Goal: Task Accomplishment & Management: Manage account settings

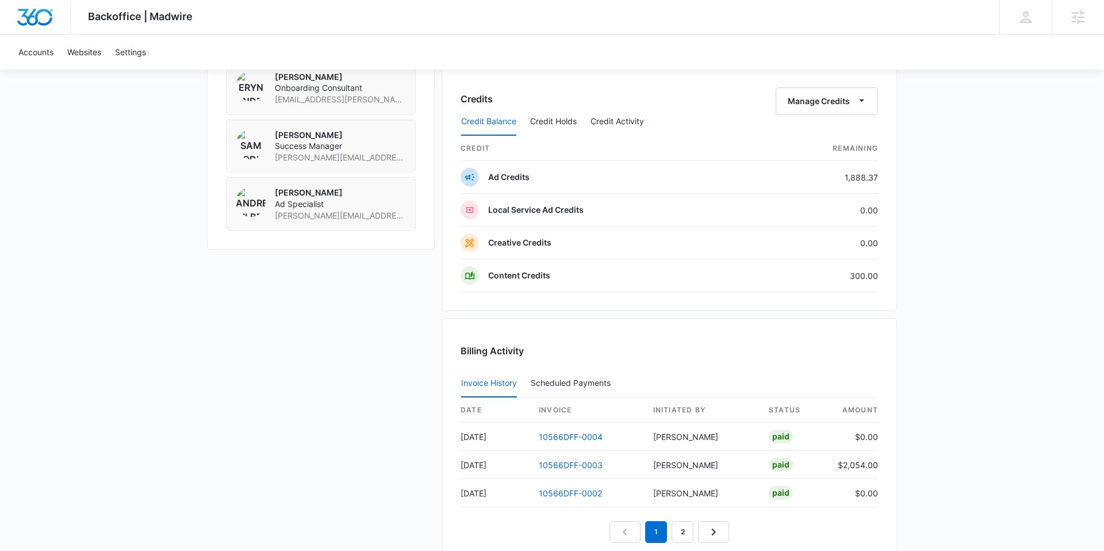
scroll to position [928, 0]
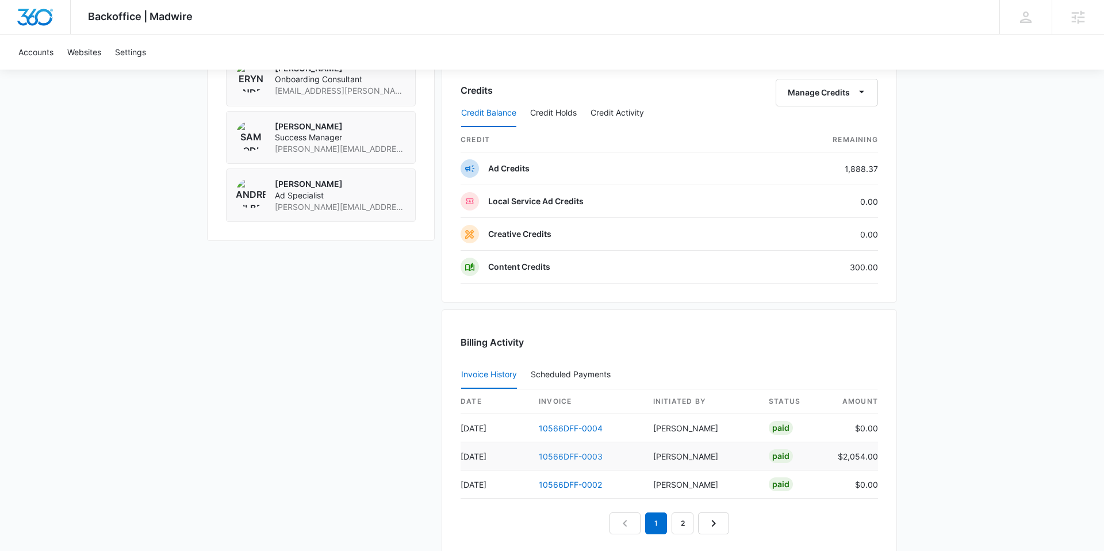
click at [588, 458] on link "10566DFF-0003" at bounding box center [571, 457] width 64 height 10
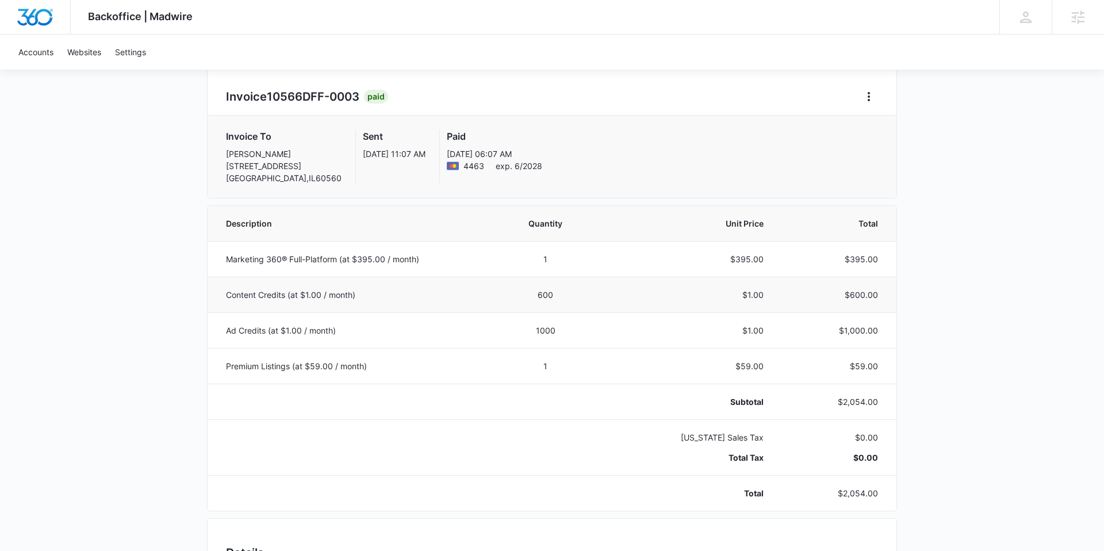
scroll to position [108, 0]
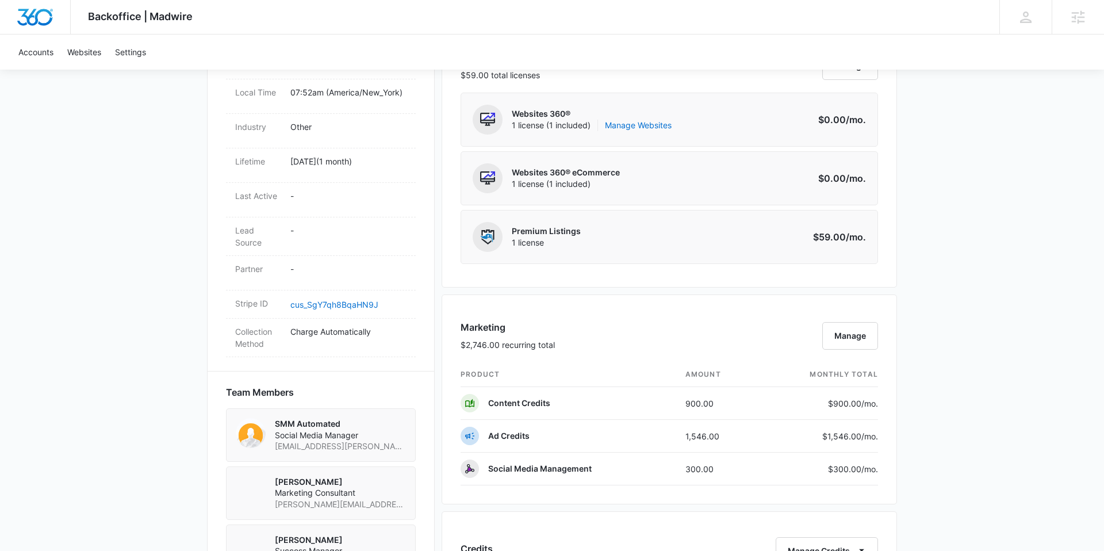
scroll to position [507, 0]
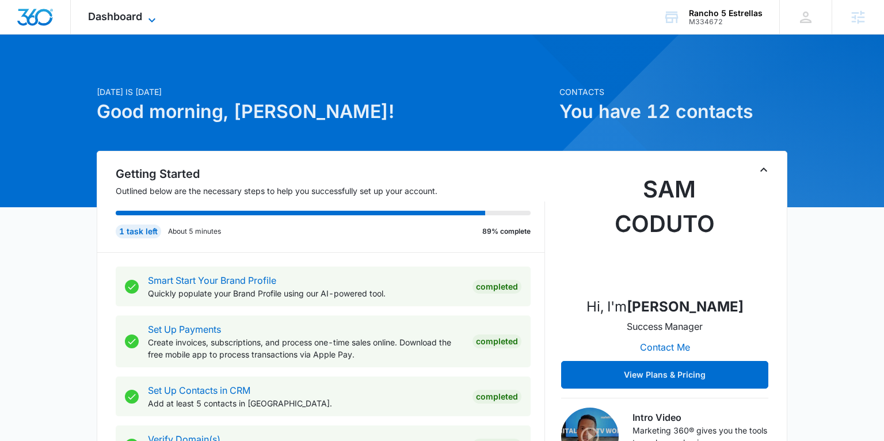
click at [151, 14] on icon at bounding box center [152, 20] width 14 height 14
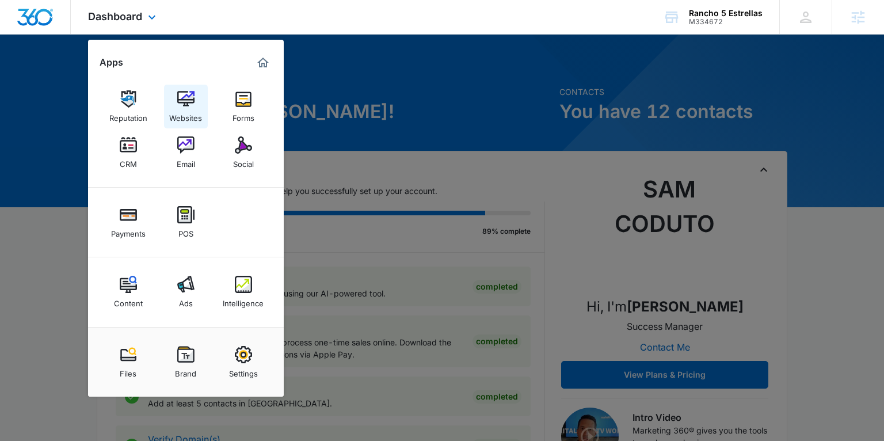
click at [180, 100] on img at bounding box center [185, 98] width 17 height 17
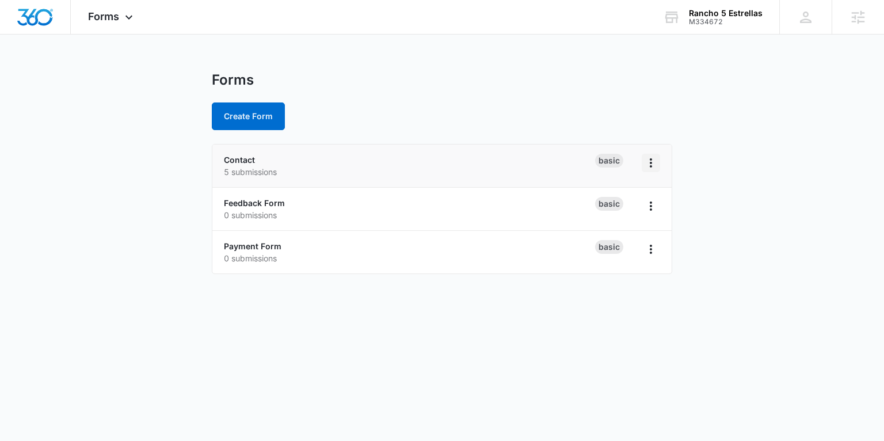
click at [648, 164] on icon "Overflow Menu" at bounding box center [651, 163] width 14 height 14
click at [599, 210] on div "Duplicate" at bounding box center [614, 212] width 36 height 8
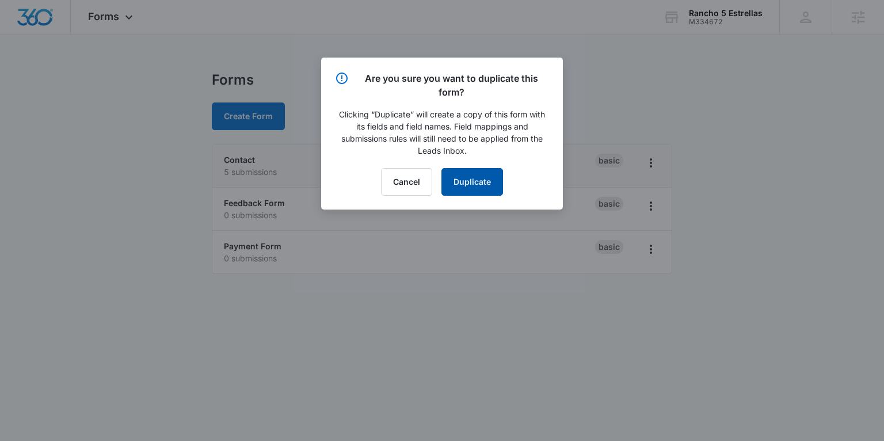
click at [479, 180] on button "Duplicate" at bounding box center [472, 182] width 62 height 28
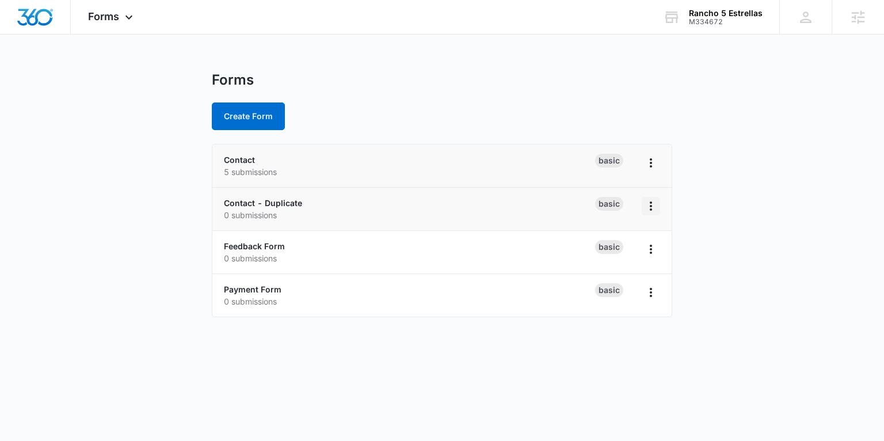
click at [651, 205] on icon "Overflow Menu" at bounding box center [650, 205] width 2 height 9
click at [602, 235] on div "Rename" at bounding box center [614, 238] width 36 height 8
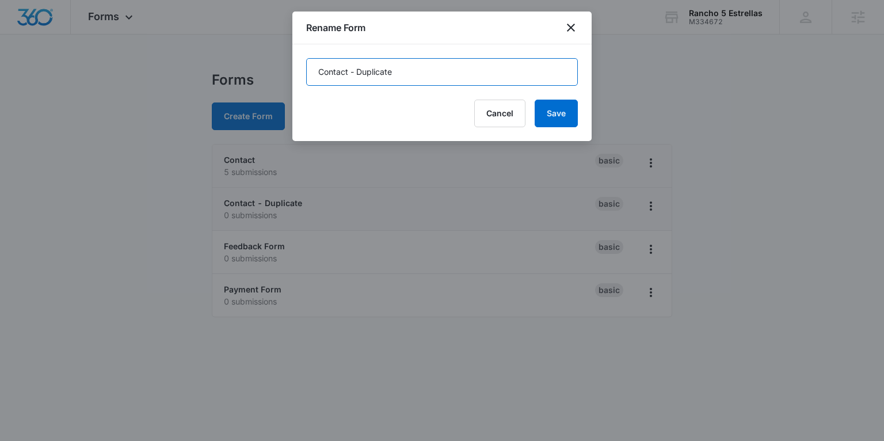
drag, startPoint x: 354, startPoint y: 70, endPoint x: 431, endPoint y: 79, distance: 77.0
click at [431, 79] on input "Contact - Duplicate" at bounding box center [442, 72] width 272 height 28
type input "Contact - Hispanic Heritage Fiesta"
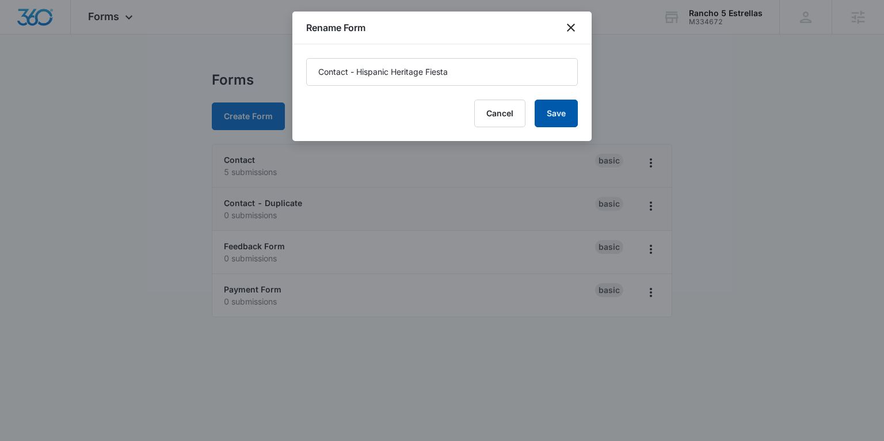
click at [568, 106] on button "Save" at bounding box center [555, 114] width 43 height 28
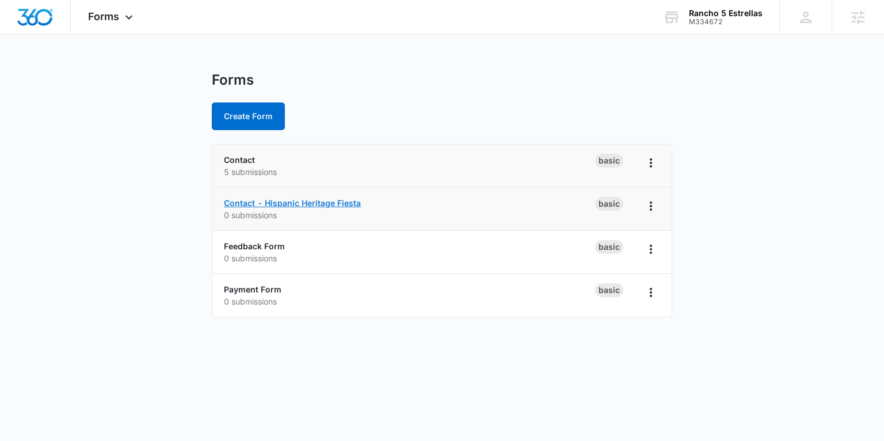
click at [293, 203] on link "Contact - Hispanic Heritage Fiesta" at bounding box center [292, 203] width 137 height 10
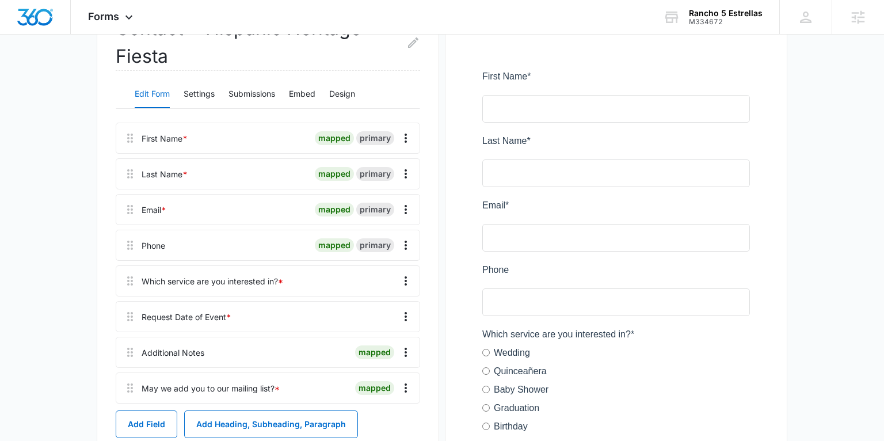
scroll to position [171, 0]
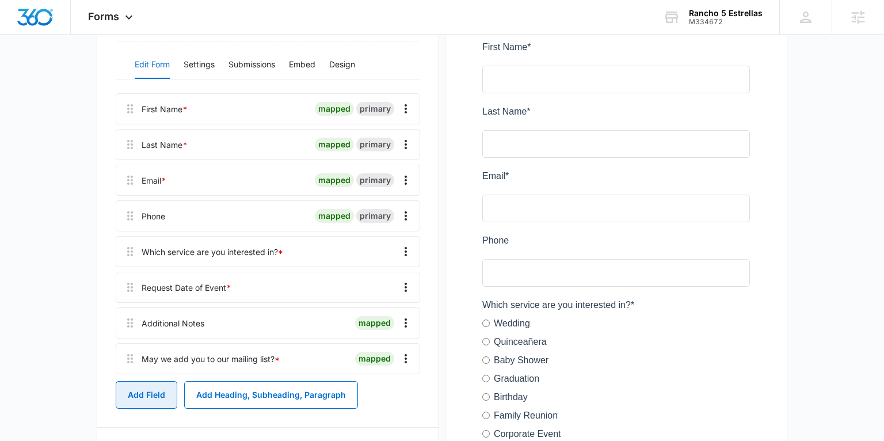
click at [152, 395] on button "Add Field" at bounding box center [147, 395] width 62 height 28
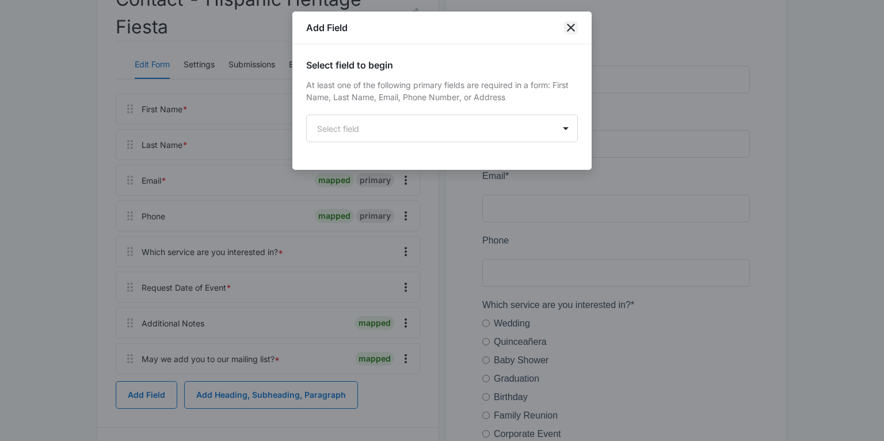
click at [568, 30] on icon "close" at bounding box center [571, 28] width 8 height 8
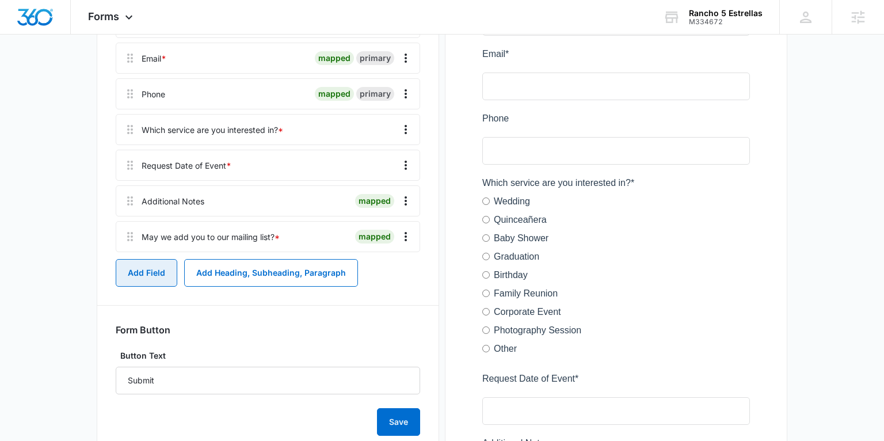
scroll to position [297, 0]
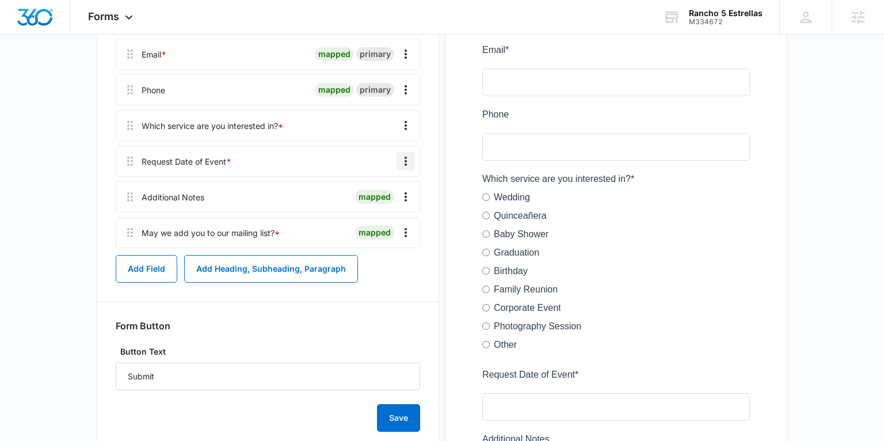
click at [403, 160] on icon "Overflow Menu" at bounding box center [406, 161] width 14 height 14
click at [382, 209] on div "Delete" at bounding box center [375, 211] width 24 height 8
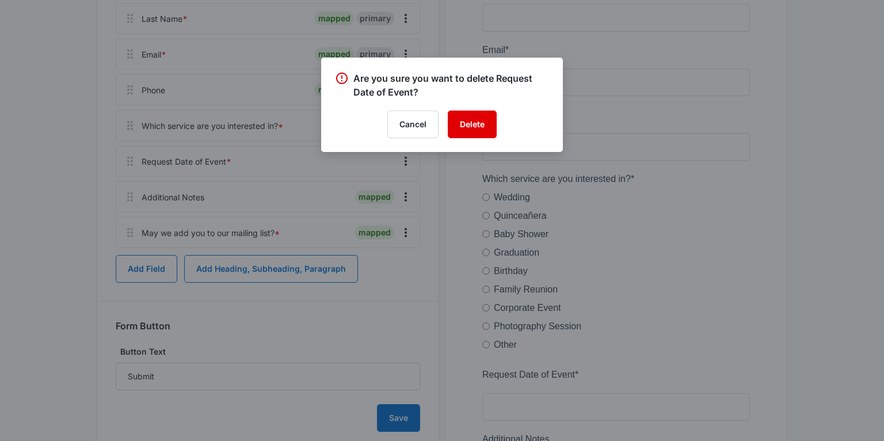
click at [464, 129] on button "Delete" at bounding box center [472, 124] width 49 height 28
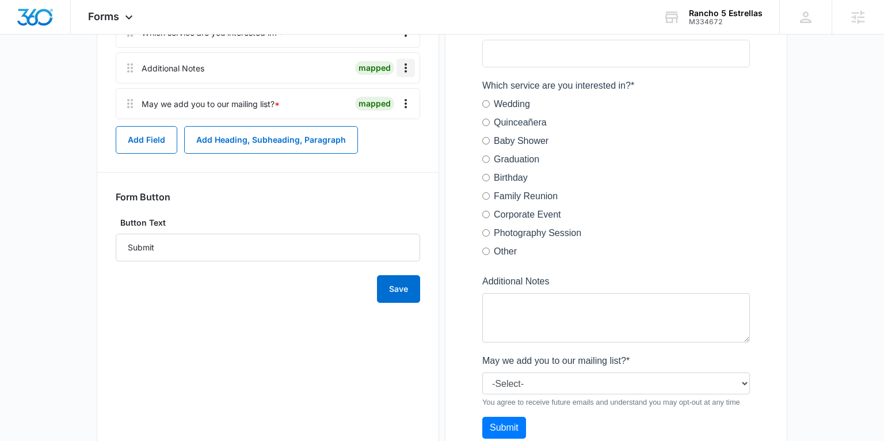
scroll to position [404, 0]
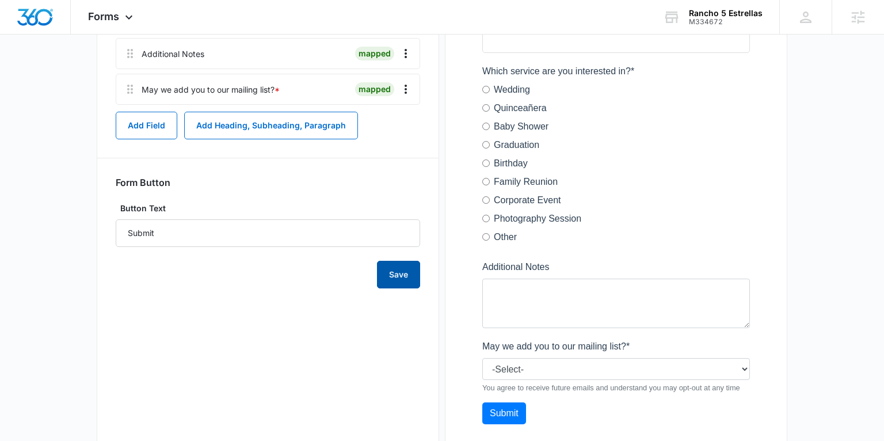
click at [397, 274] on button "Save" at bounding box center [398, 275] width 43 height 28
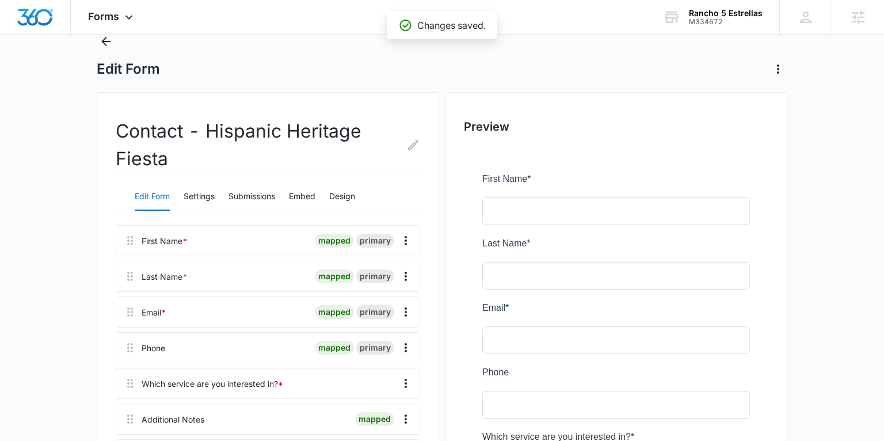
scroll to position [0, 0]
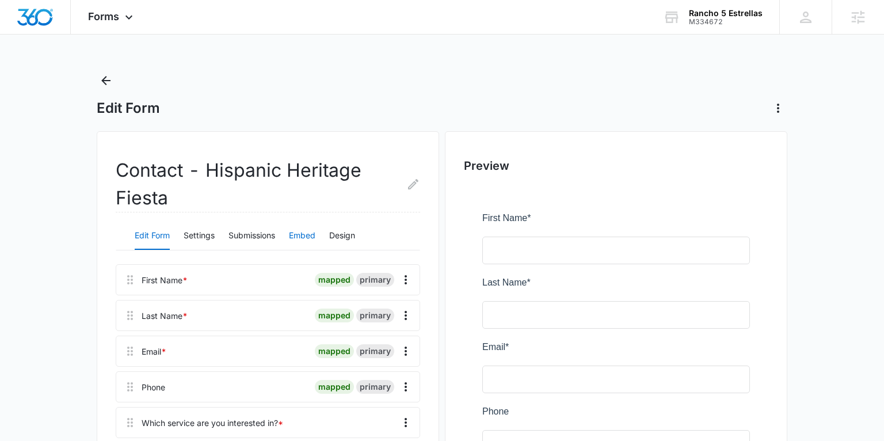
click at [307, 232] on button "Embed" at bounding box center [302, 236] width 26 height 28
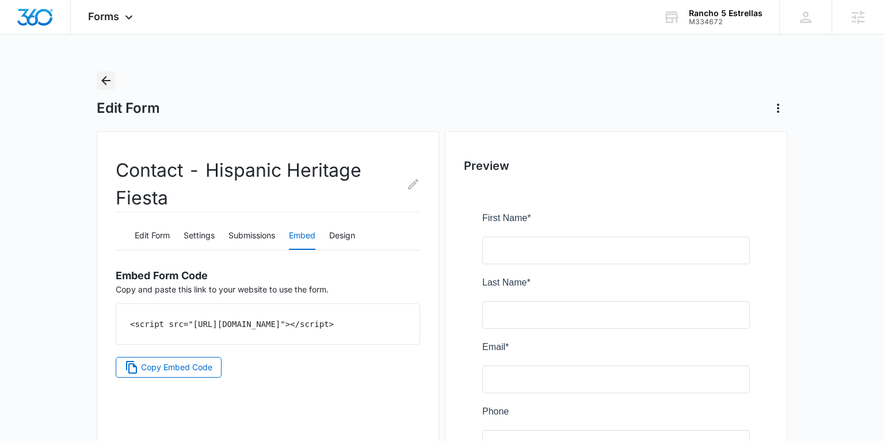
click at [105, 83] on icon "Back" at bounding box center [105, 80] width 9 height 9
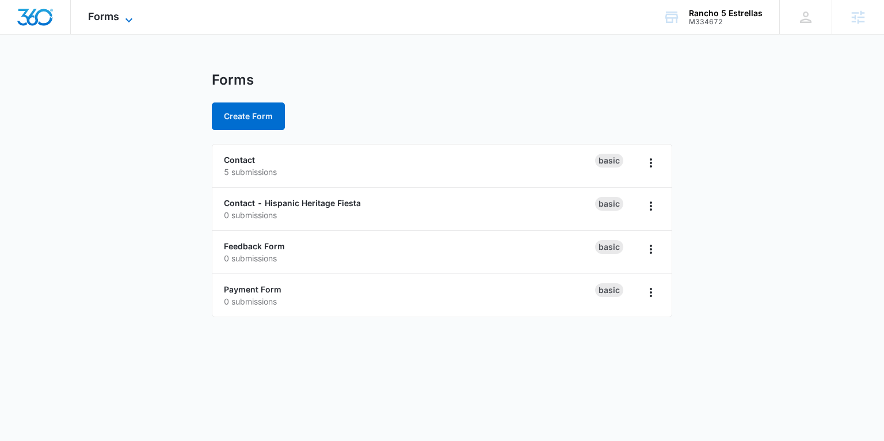
click at [98, 21] on span "Forms" at bounding box center [103, 16] width 31 height 12
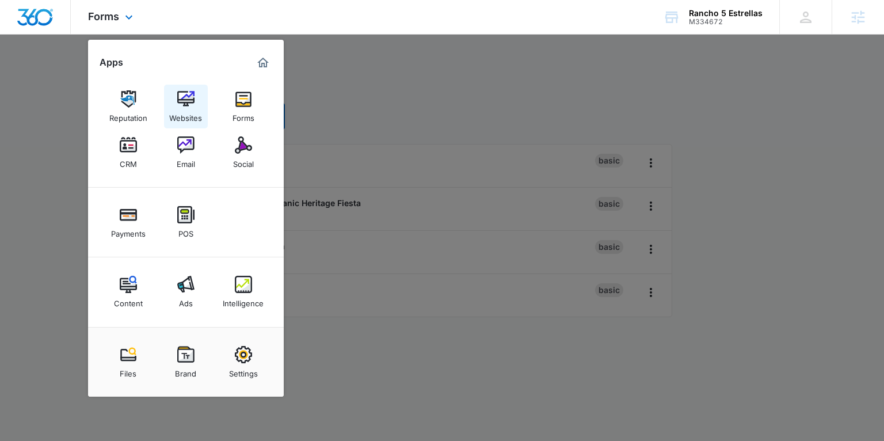
click at [192, 106] on img at bounding box center [185, 98] width 17 height 17
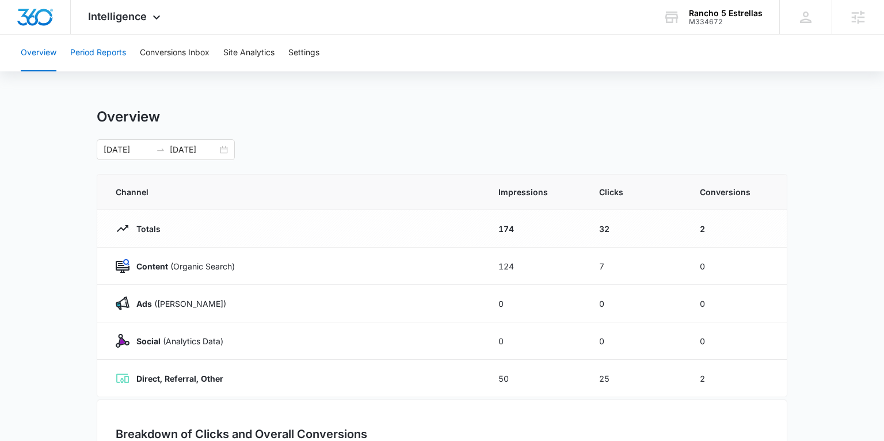
click at [114, 53] on button "Period Reports" at bounding box center [98, 53] width 56 height 37
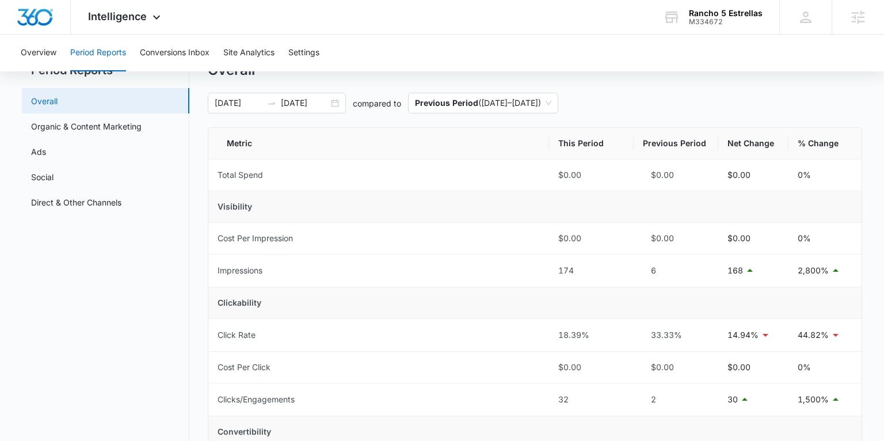
scroll to position [33, 0]
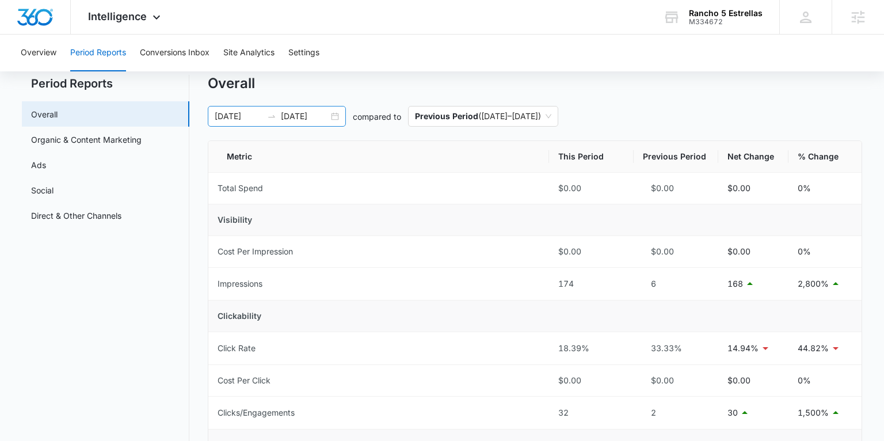
click at [335, 116] on div "[DATE] [DATE]" at bounding box center [277, 116] width 138 height 21
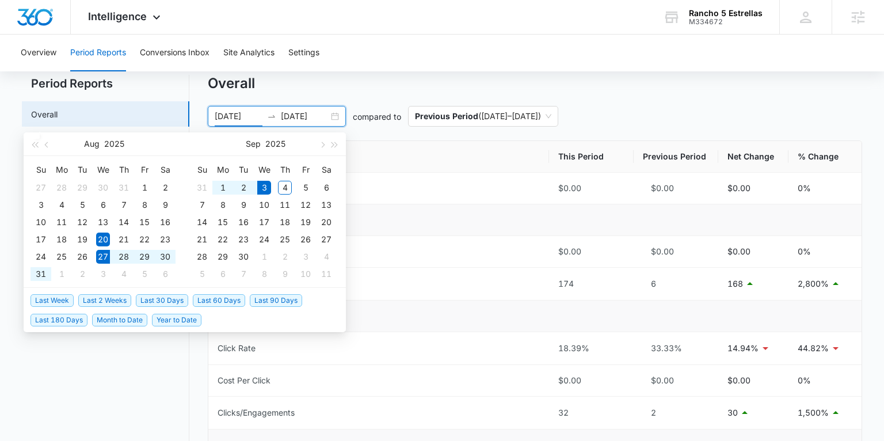
click at [53, 301] on span "Last Week" at bounding box center [51, 300] width 43 height 13
type input "[DATE]"
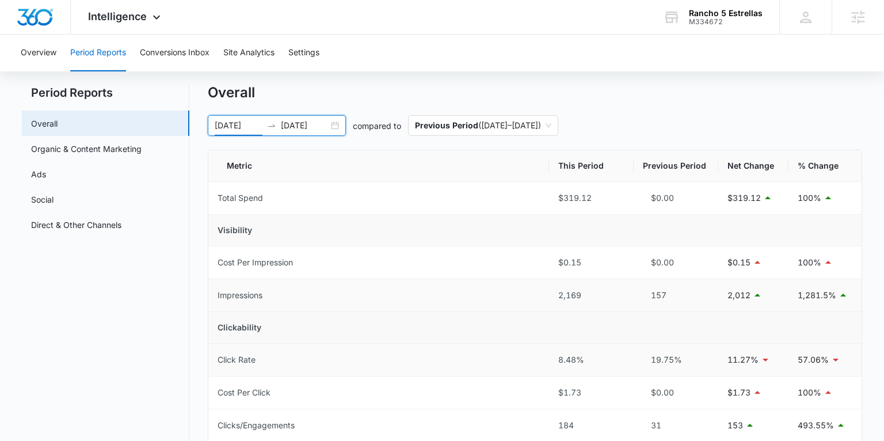
scroll to position [0, 0]
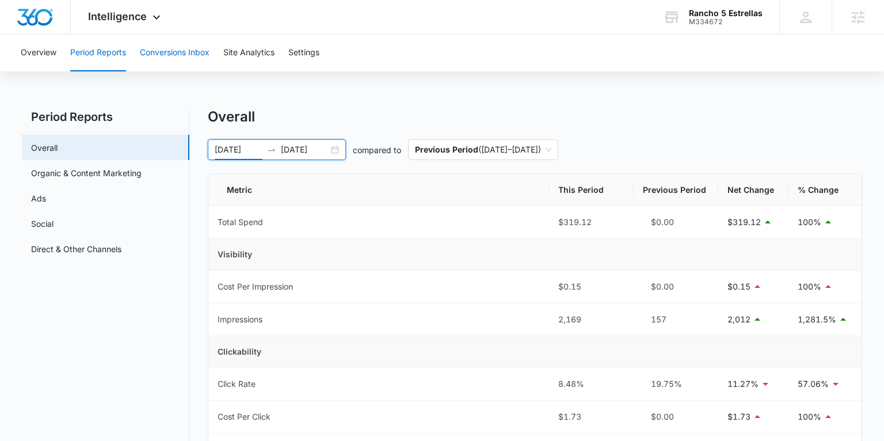
click at [186, 51] on button "Conversions Inbox" at bounding box center [175, 53] width 70 height 37
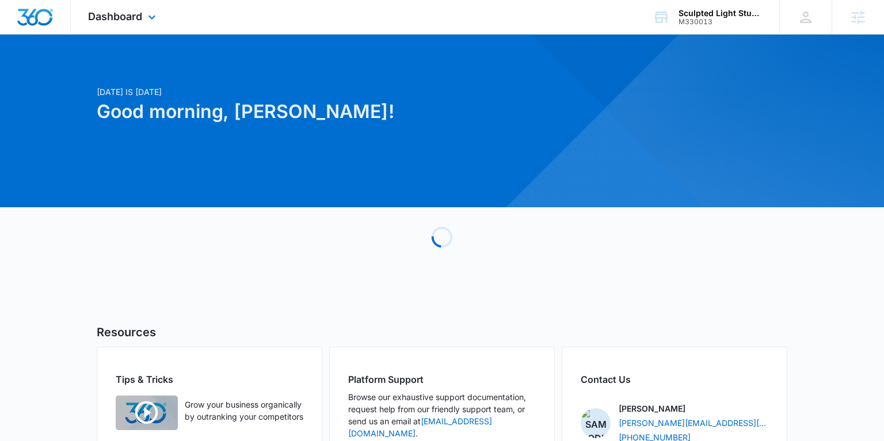
click at [144, 21] on div "Dashboard Apps Reputation Websites Forms CRM Email Social Shop Payments POS Con…" at bounding box center [123, 17] width 105 height 34
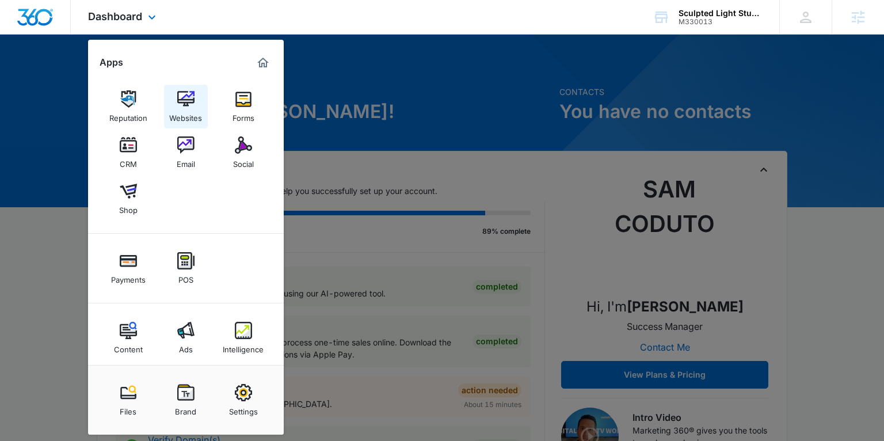
click at [188, 116] on div "Websites" at bounding box center [185, 115] width 33 height 15
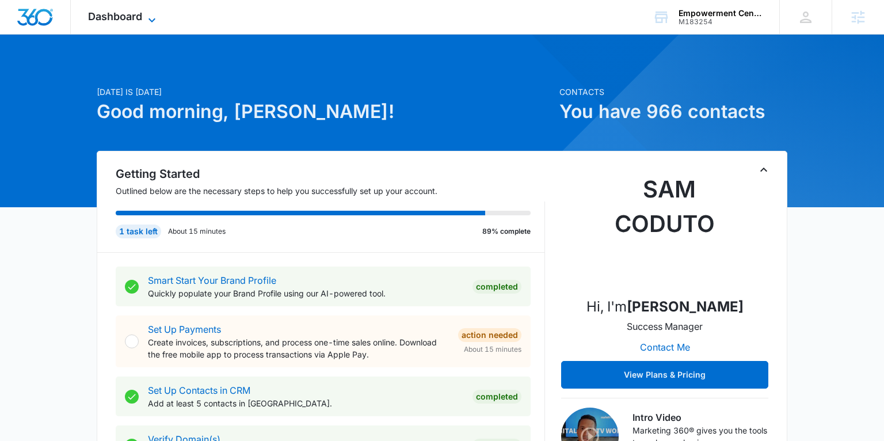
click at [116, 14] on span "Dashboard" at bounding box center [115, 16] width 54 height 12
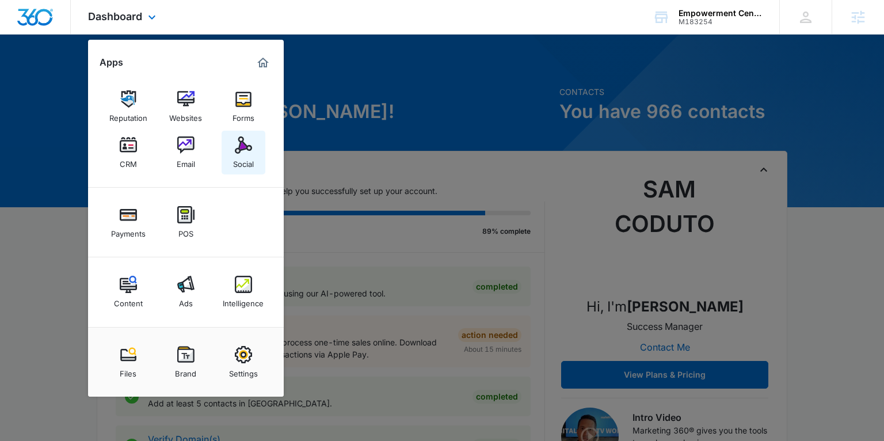
click at [247, 161] on div "Social" at bounding box center [243, 161] width 21 height 15
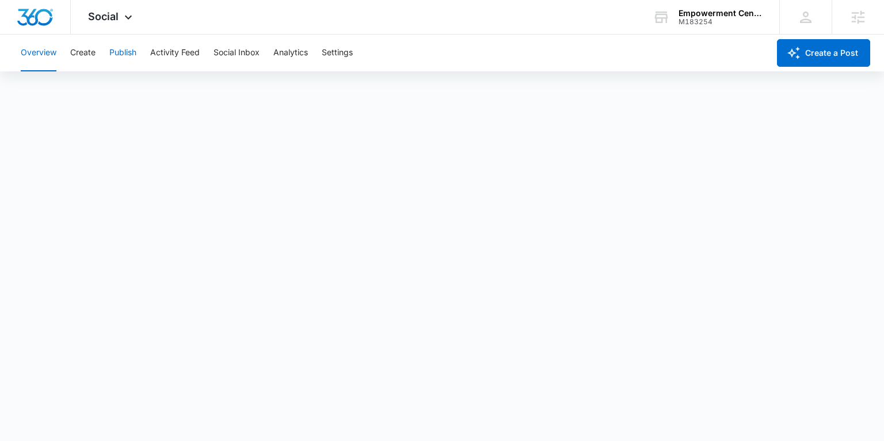
click at [122, 52] on button "Publish" at bounding box center [122, 53] width 27 height 37
click at [83, 53] on button "Create" at bounding box center [82, 53] width 25 height 37
click at [47, 58] on button "Overview" at bounding box center [39, 53] width 36 height 37
click at [88, 53] on button "Create" at bounding box center [82, 53] width 25 height 37
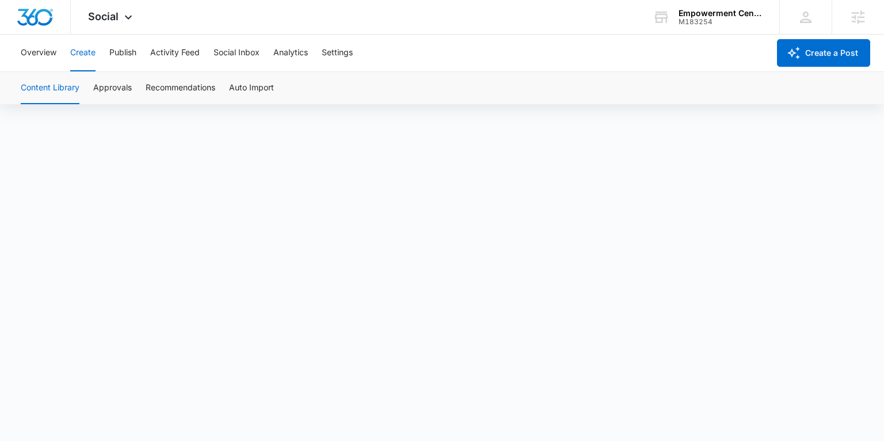
scroll to position [8, 0]
click at [81, 49] on button "Create" at bounding box center [82, 53] width 25 height 37
click at [83, 51] on button "Create" at bounding box center [82, 53] width 25 height 37
click at [111, 19] on span "Social" at bounding box center [103, 16] width 30 height 12
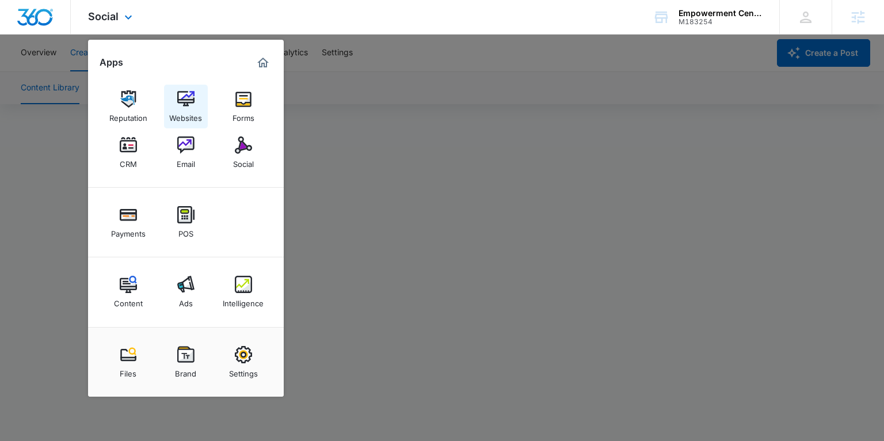
click at [181, 113] on div "Websites" at bounding box center [185, 115] width 33 height 15
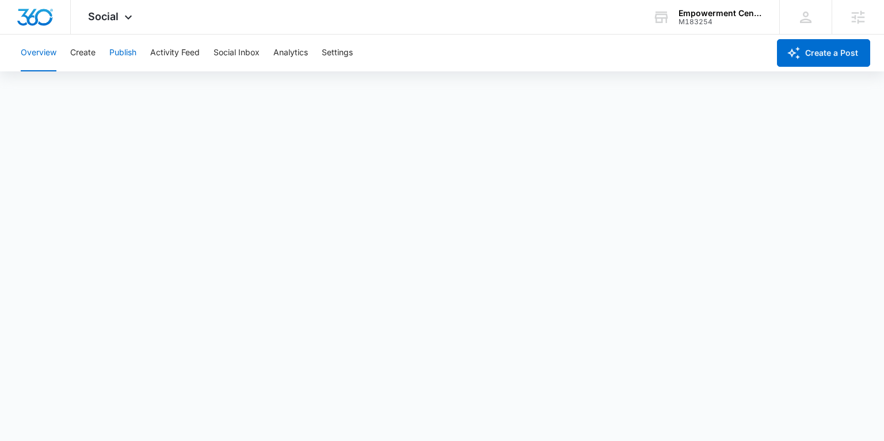
click at [129, 52] on button "Publish" at bounding box center [122, 53] width 27 height 37
click at [85, 51] on button "Create" at bounding box center [82, 53] width 25 height 37
click at [121, 90] on button "Approvals" at bounding box center [112, 88] width 39 height 32
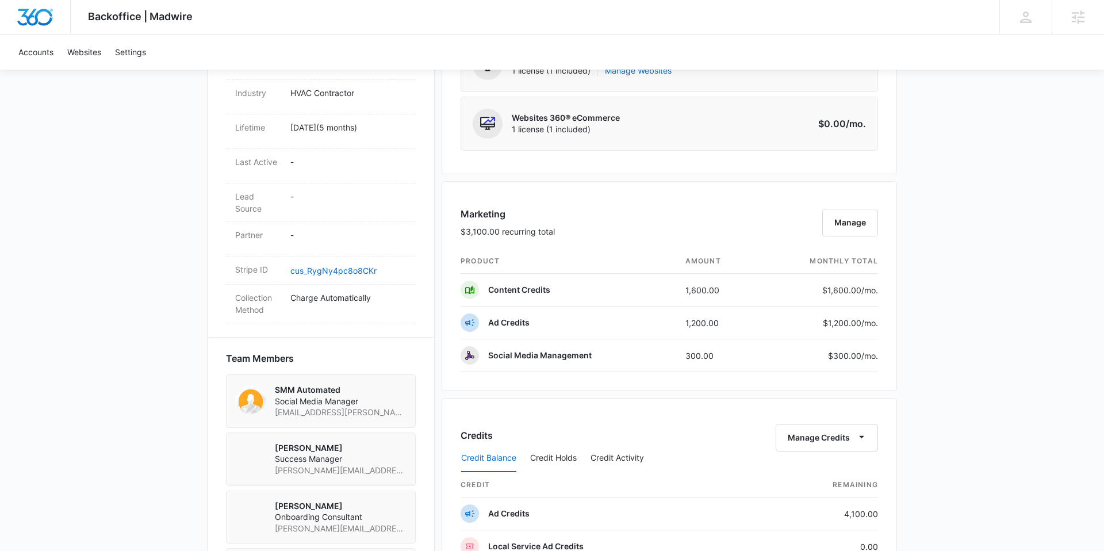
scroll to position [603, 0]
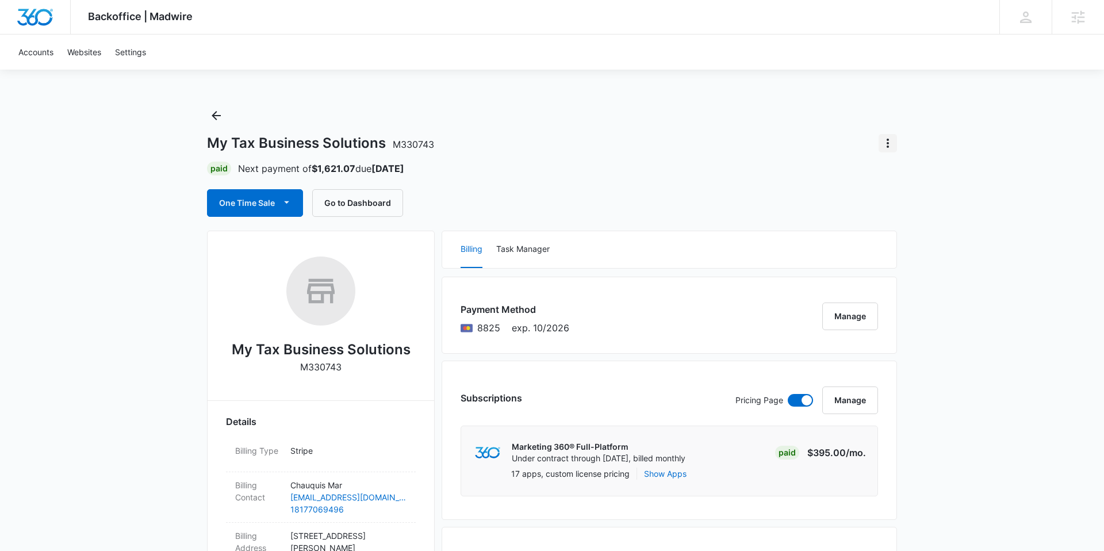
click at [885, 141] on icon "Actions" at bounding box center [888, 143] width 14 height 14
click at [901, 173] on div "Close Account" at bounding box center [920, 175] width 54 height 8
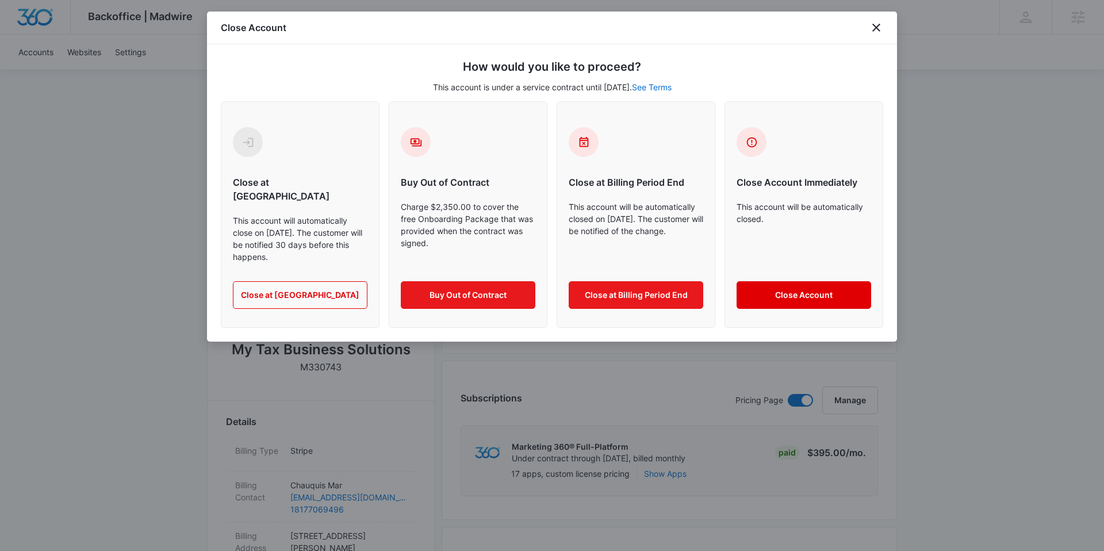
click at [802, 281] on button "Close Account" at bounding box center [804, 295] width 135 height 28
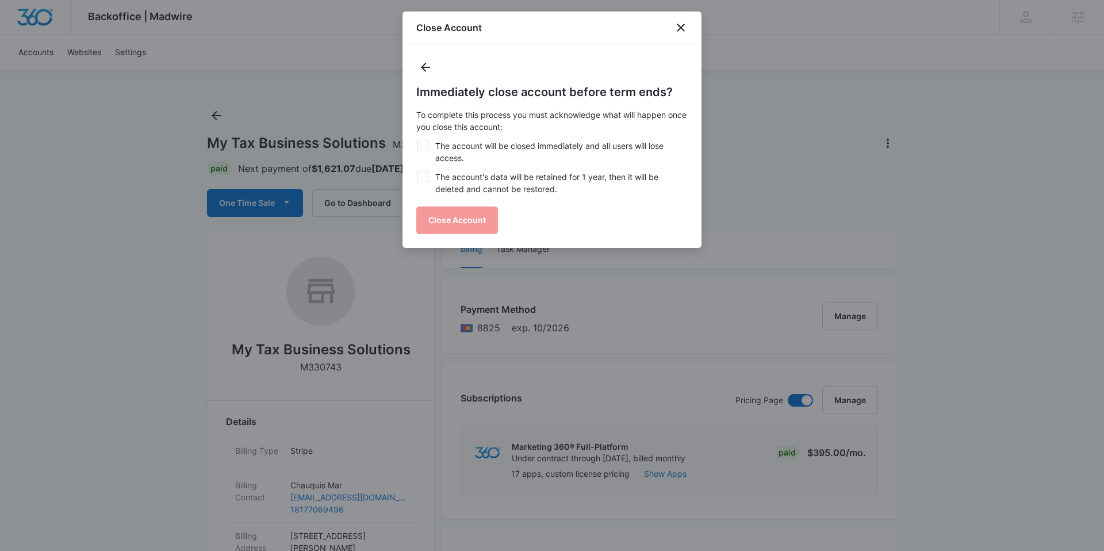
click at [429, 148] on label "The account will be closed immediately and all users will lose access." at bounding box center [552, 152] width 272 height 24
click at [417, 140] on input "The account will be closed immediately and all users will lose access." at bounding box center [416, 140] width 1 height 1
checkbox input "true"
click at [426, 178] on icon at bounding box center [423, 176] width 10 height 10
click at [417, 171] on input "The account's data will be retained for 1 year, then it will be deleted and can…" at bounding box center [416, 171] width 1 height 1
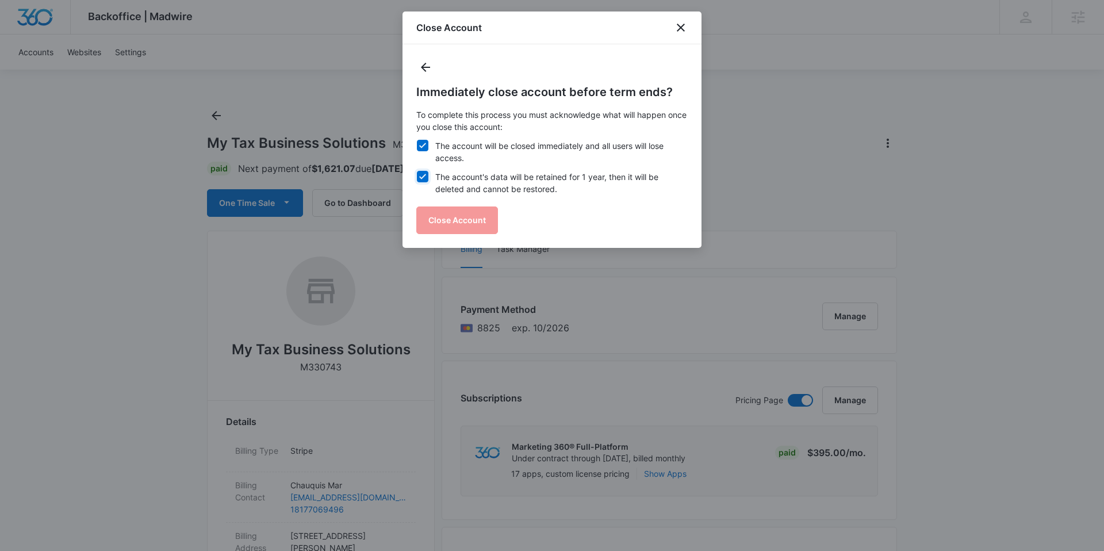
checkbox input "true"
click at [460, 223] on button "Close Account" at bounding box center [457, 221] width 82 height 28
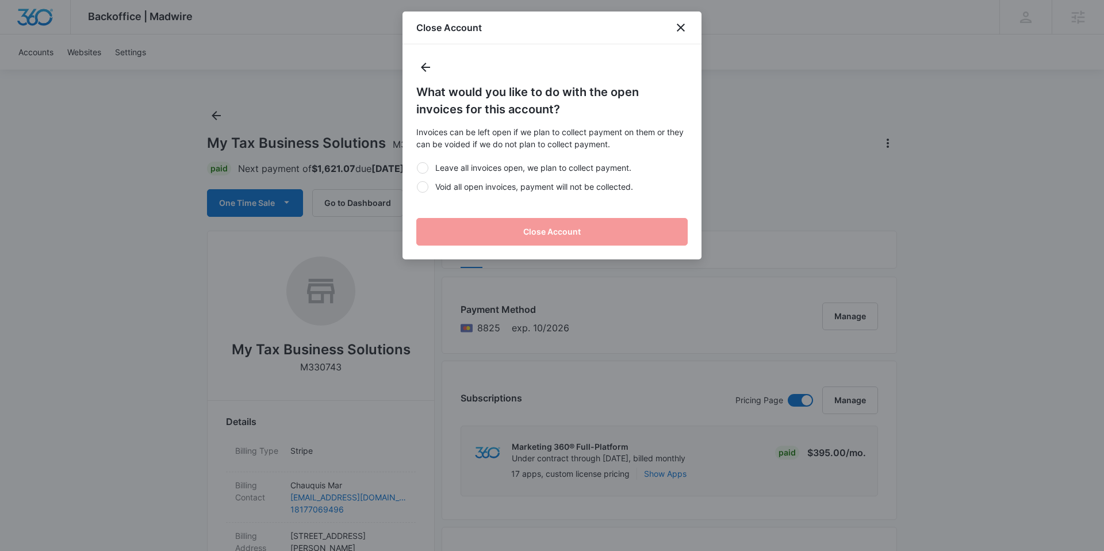
click at [420, 189] on div at bounding box center [423, 187] width 12 height 12
click at [417, 187] on input "Void all open invoices, payment will not be collected." at bounding box center [416, 186] width 1 height 1
radio input "true"
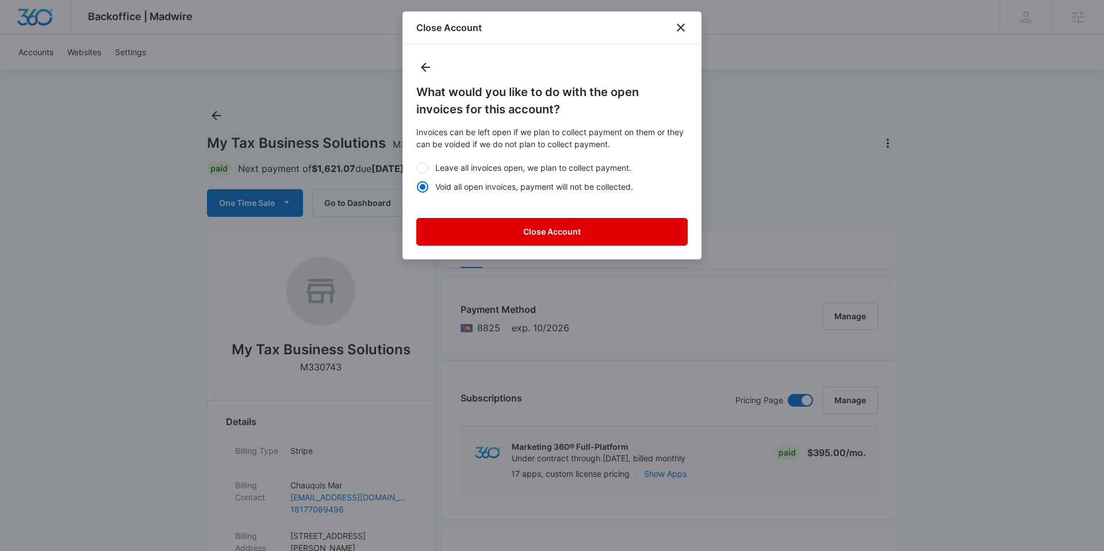
click at [459, 235] on button "Close Account" at bounding box center [552, 232] width 272 height 28
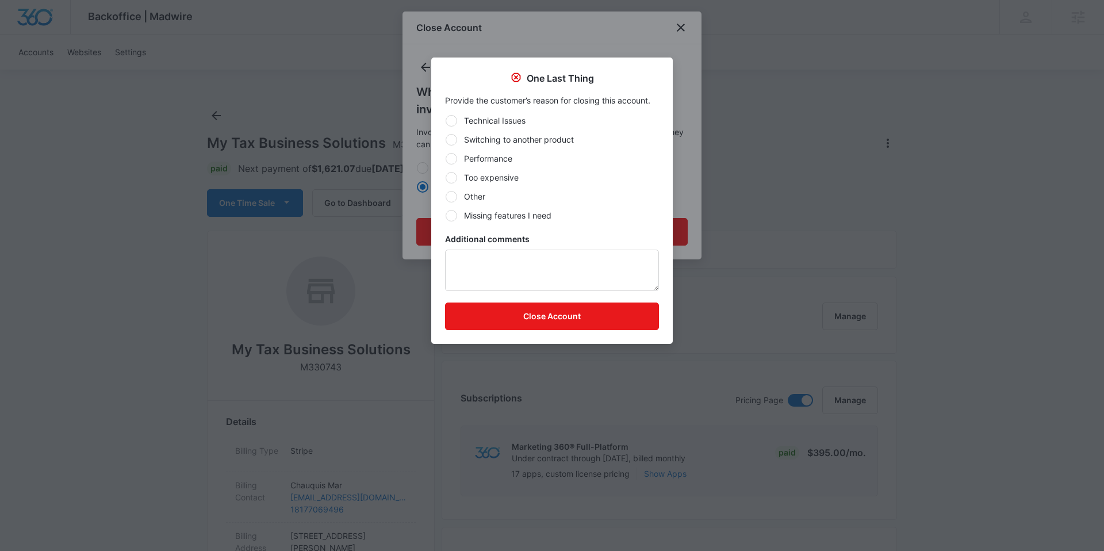
click at [454, 197] on div at bounding box center [452, 197] width 12 height 12
click at [446, 197] on input "Other" at bounding box center [445, 196] width 1 height 1
radio input "true"
click at [532, 315] on button "Close Account" at bounding box center [552, 317] width 214 height 28
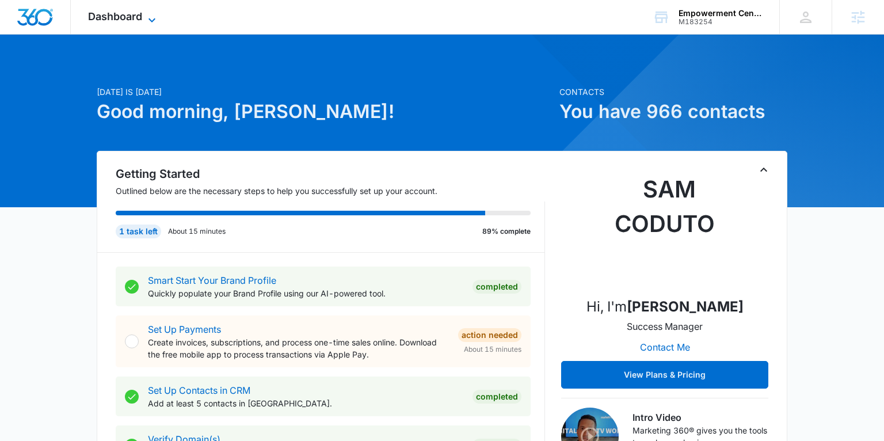
click at [158, 18] on icon at bounding box center [152, 20] width 14 height 14
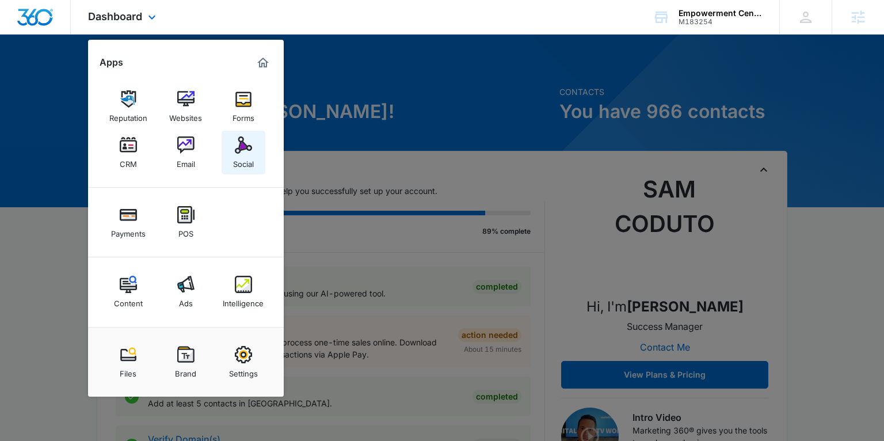
click at [244, 146] on img at bounding box center [243, 144] width 17 height 17
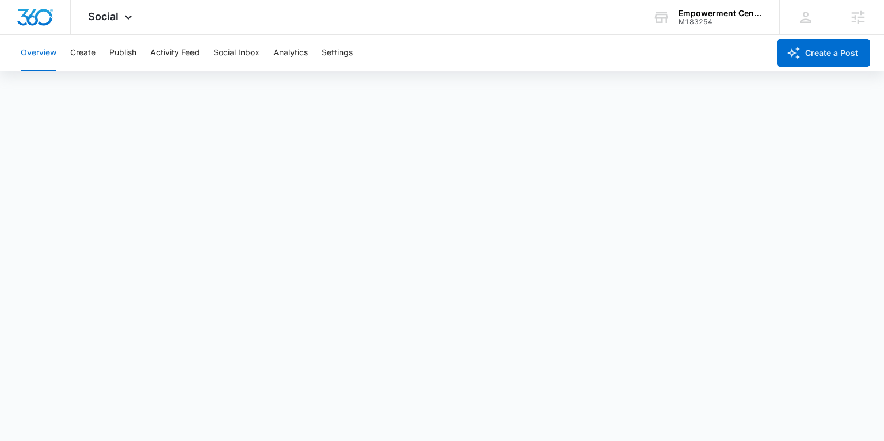
click at [137, 59] on div "Overview Create Publish Activity Feed Social Inbox Analytics Settings" at bounding box center [391, 53] width 755 height 37
click at [130, 53] on button "Publish" at bounding box center [122, 53] width 27 height 37
click at [83, 50] on button "Create" at bounding box center [82, 53] width 25 height 37
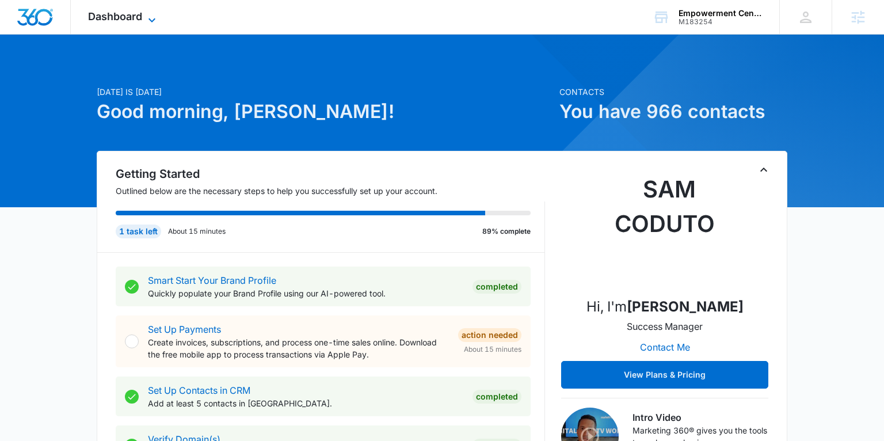
click at [124, 21] on span "Dashboard" at bounding box center [115, 16] width 54 height 12
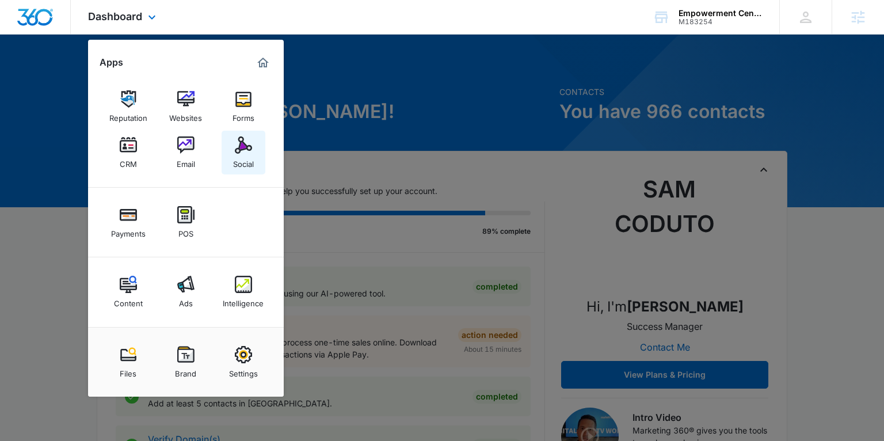
click at [242, 159] on div "Social" at bounding box center [243, 161] width 21 height 15
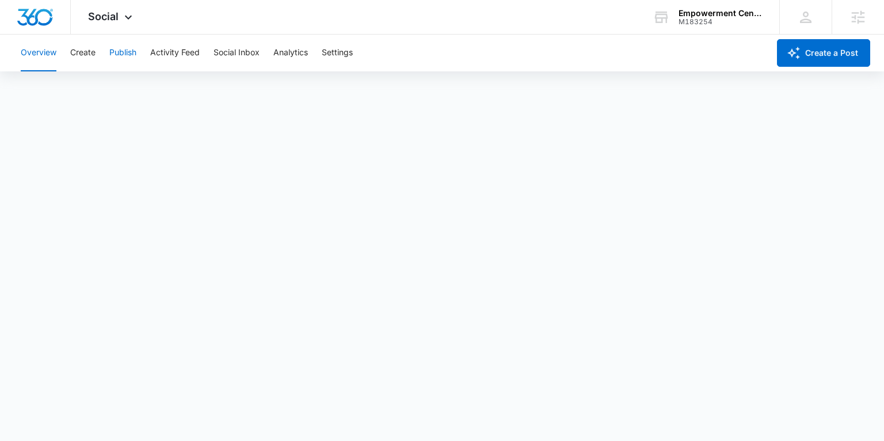
click at [131, 55] on button "Publish" at bounding box center [122, 53] width 27 height 37
click at [94, 55] on button "Create" at bounding box center [82, 53] width 25 height 37
click at [125, 81] on button "Approvals" at bounding box center [112, 88] width 39 height 32
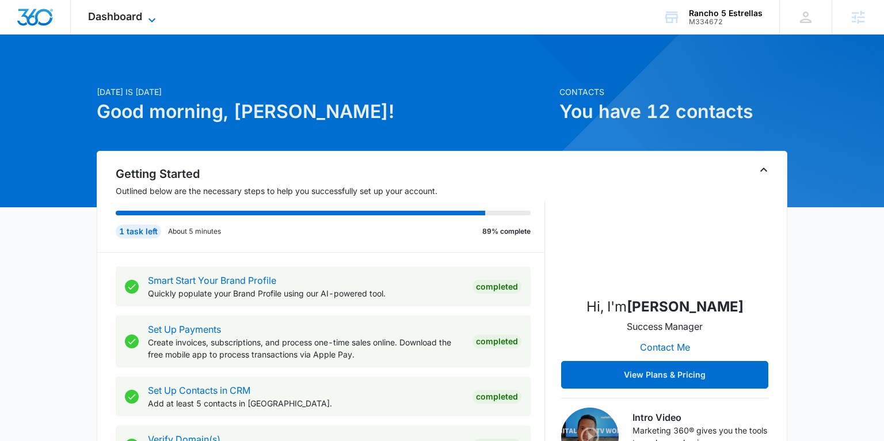
click at [128, 16] on span "Dashboard" at bounding box center [115, 16] width 54 height 12
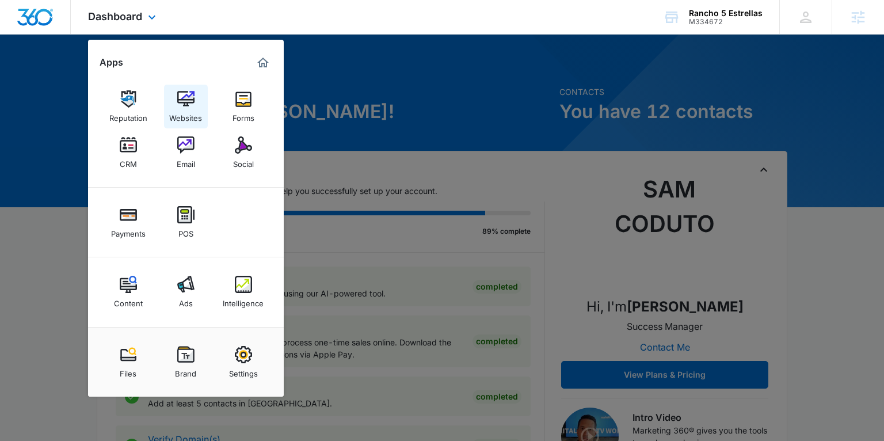
click at [185, 114] on div "Websites" at bounding box center [185, 115] width 33 height 15
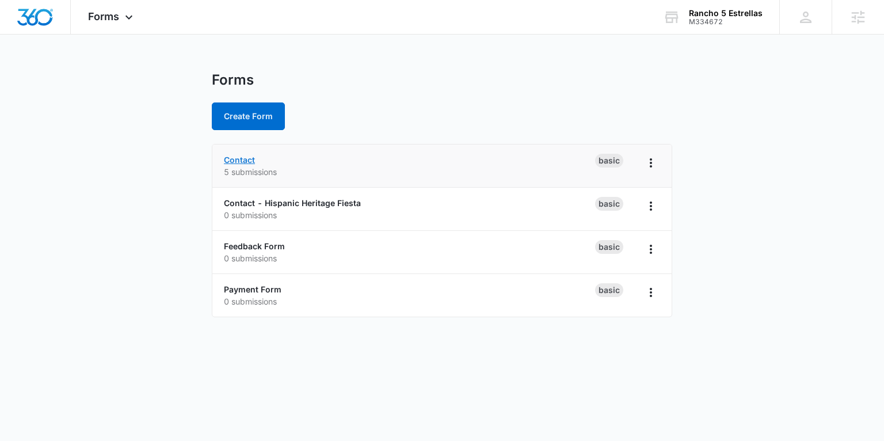
click at [245, 159] on link "Contact" at bounding box center [239, 160] width 31 height 10
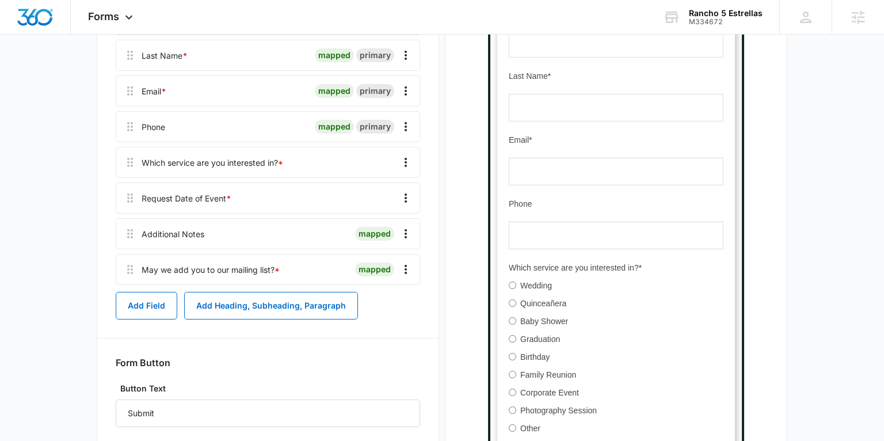
scroll to position [222, 0]
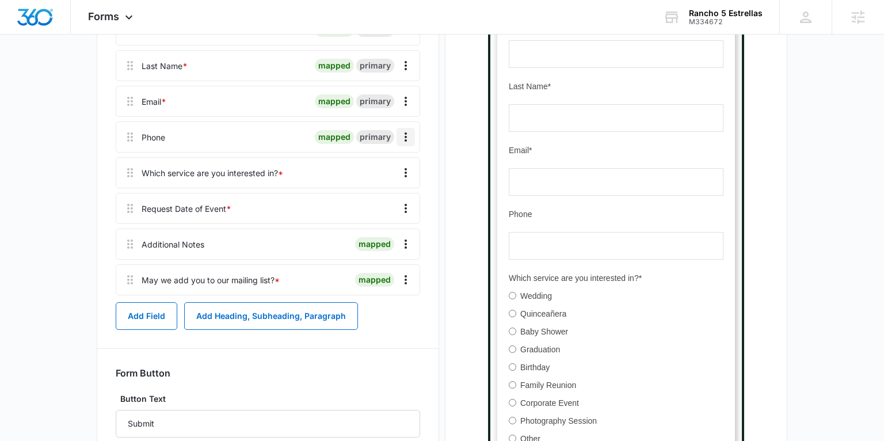
click at [407, 137] on icon "Overflow Menu" at bounding box center [406, 137] width 14 height 14
click at [369, 169] on div "Edit" at bounding box center [375, 169] width 24 height 8
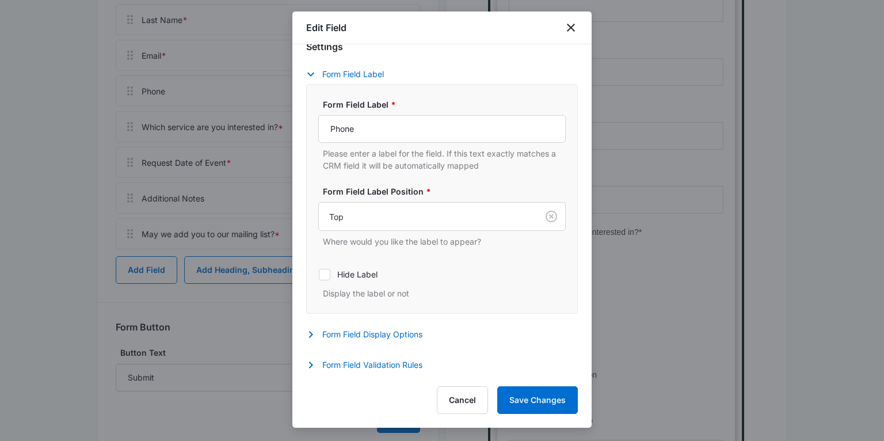
scroll to position [328, 0]
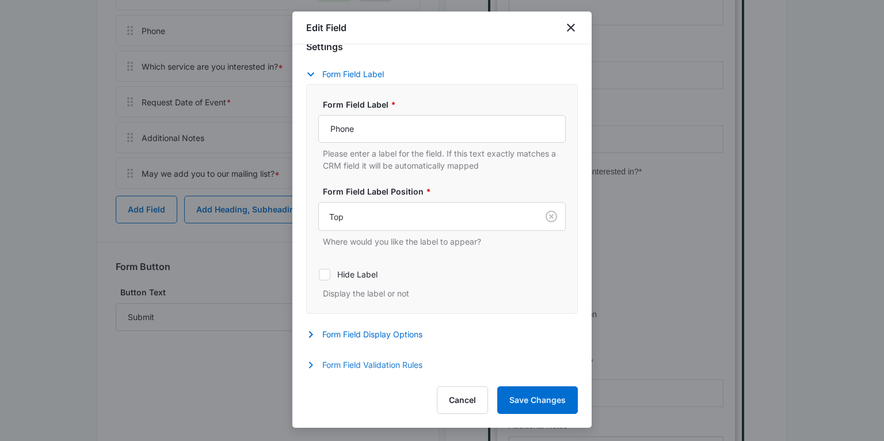
click at [396, 364] on button "Form Field Validation Rules" at bounding box center [370, 365] width 128 height 14
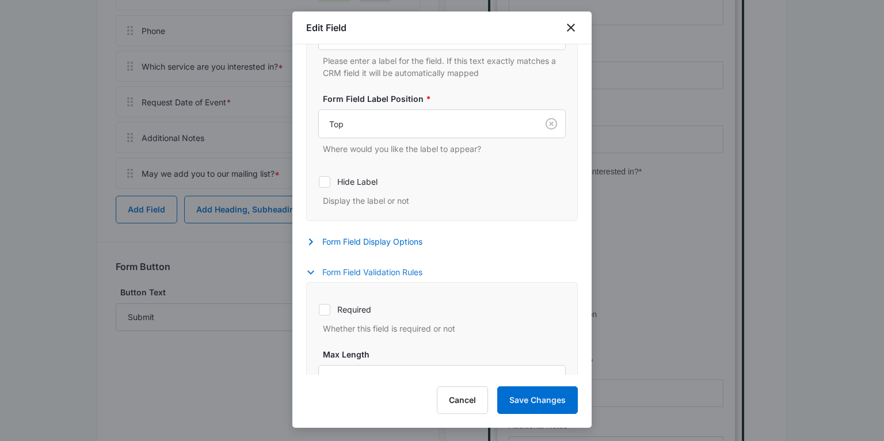
scroll to position [200, 0]
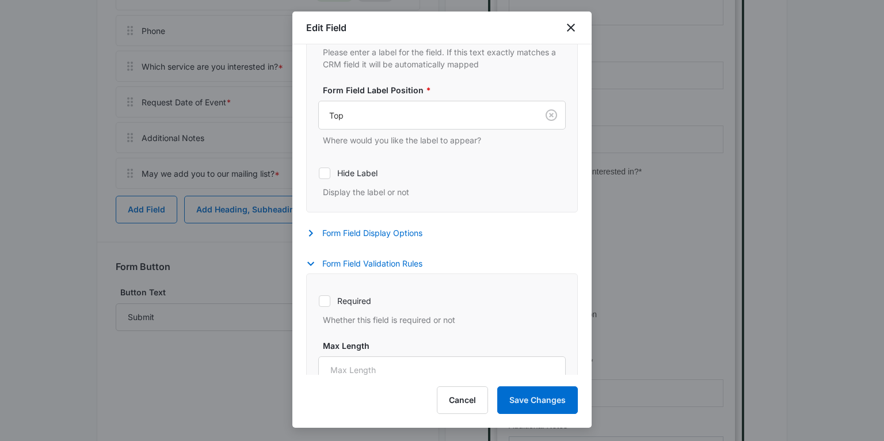
drag, startPoint x: 328, startPoint y: 302, endPoint x: 363, endPoint y: 316, distance: 37.7
click at [328, 302] on icon at bounding box center [324, 301] width 10 height 10
click at [319, 301] on input "Required" at bounding box center [318, 300] width 1 height 1
checkbox input "true"
click at [536, 400] on button "Save Changes" at bounding box center [537, 400] width 81 height 28
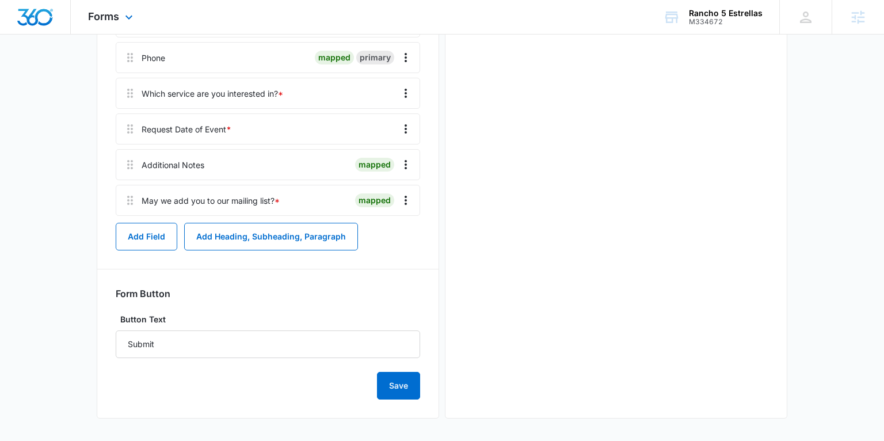
scroll to position [328, 0]
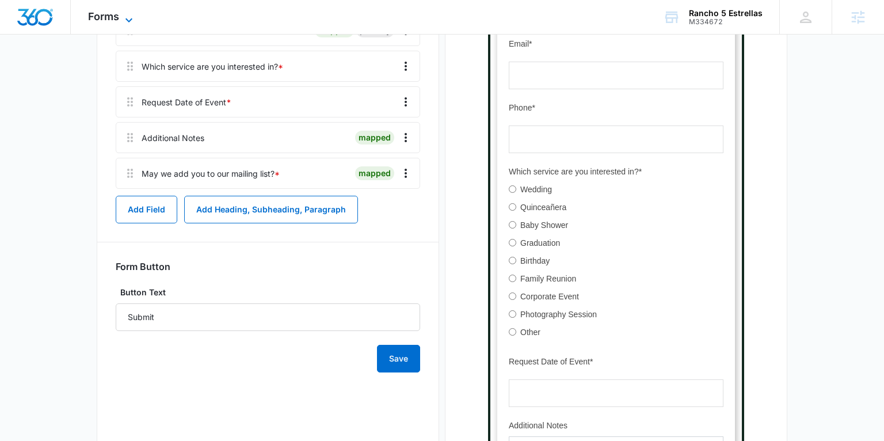
click at [113, 18] on span "Forms" at bounding box center [103, 16] width 31 height 12
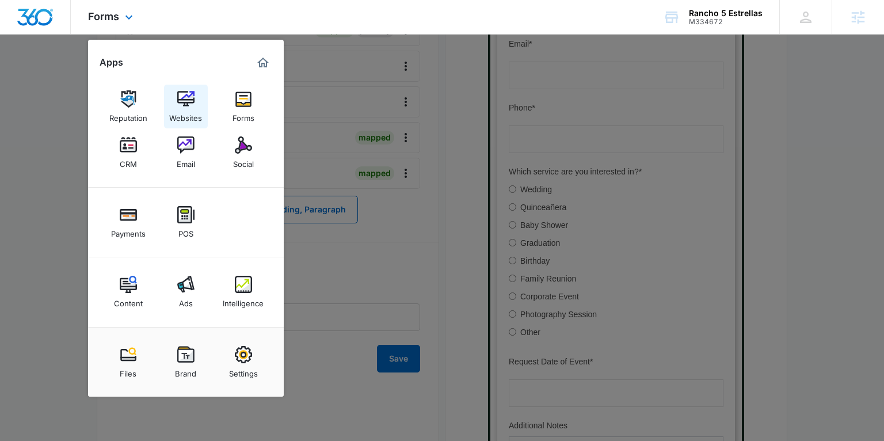
click at [184, 105] on img at bounding box center [185, 98] width 17 height 17
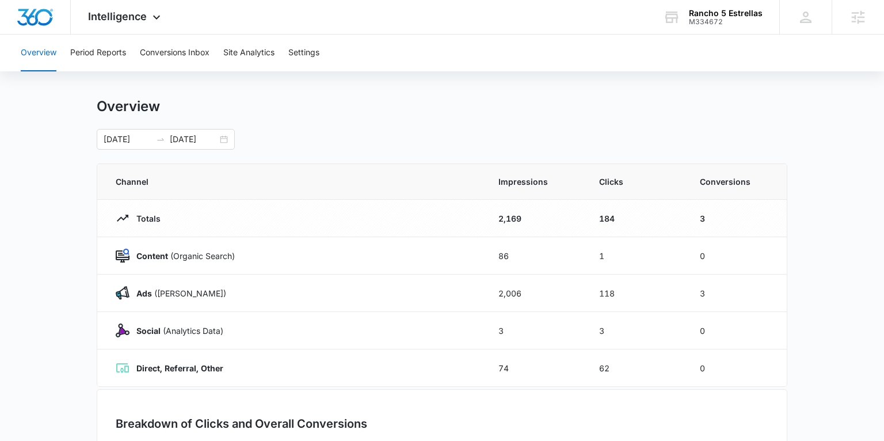
scroll to position [11, 0]
click at [108, 98] on h1 "Overview" at bounding box center [128, 105] width 63 height 17
click at [130, 21] on span "Intelligence" at bounding box center [117, 16] width 59 height 12
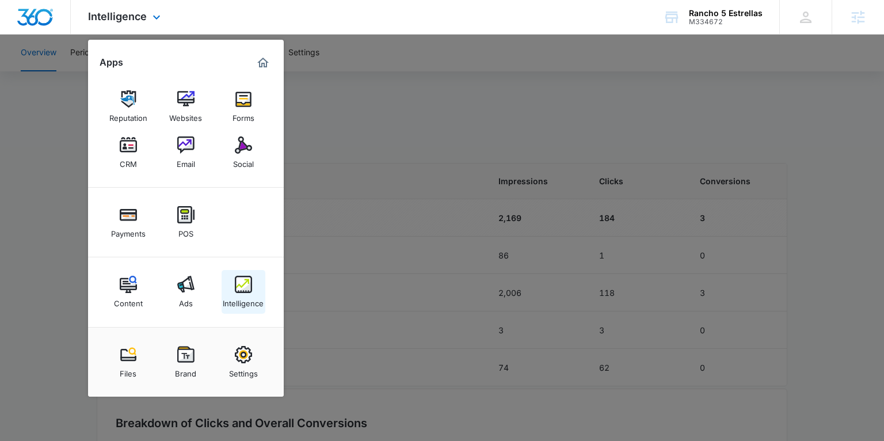
click at [243, 304] on div "Intelligence" at bounding box center [243, 300] width 41 height 15
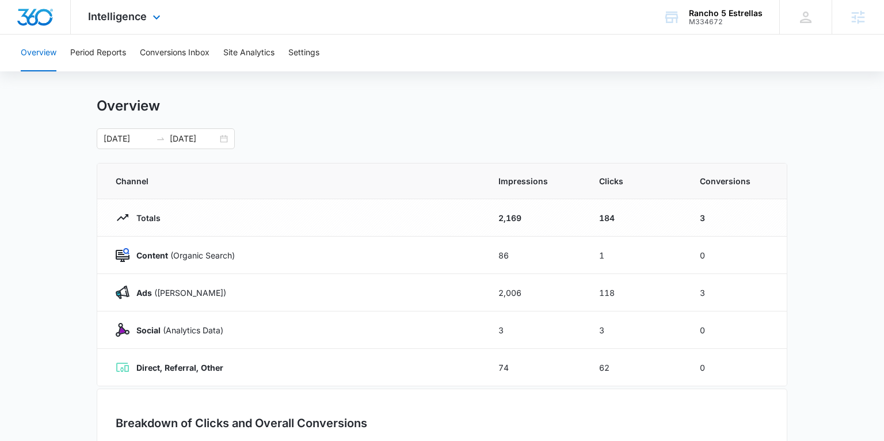
scroll to position [0, 0]
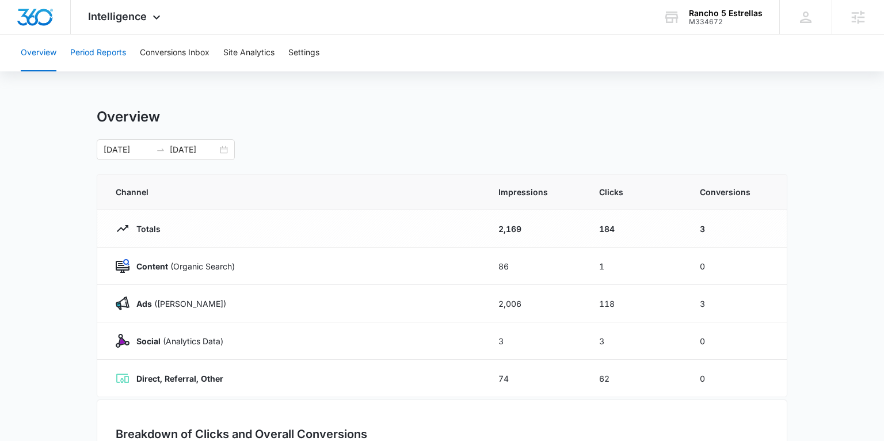
click at [78, 51] on button "Period Reports" at bounding box center [98, 53] width 56 height 37
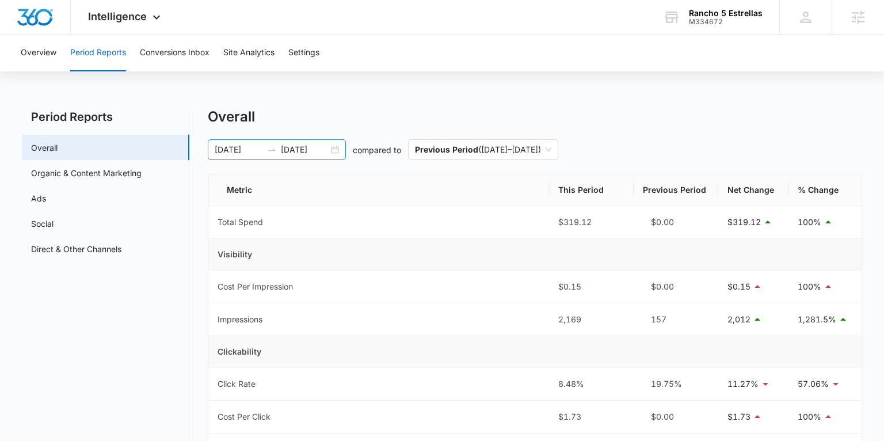
click at [334, 153] on div "[DATE] [DATE]" at bounding box center [277, 149] width 138 height 21
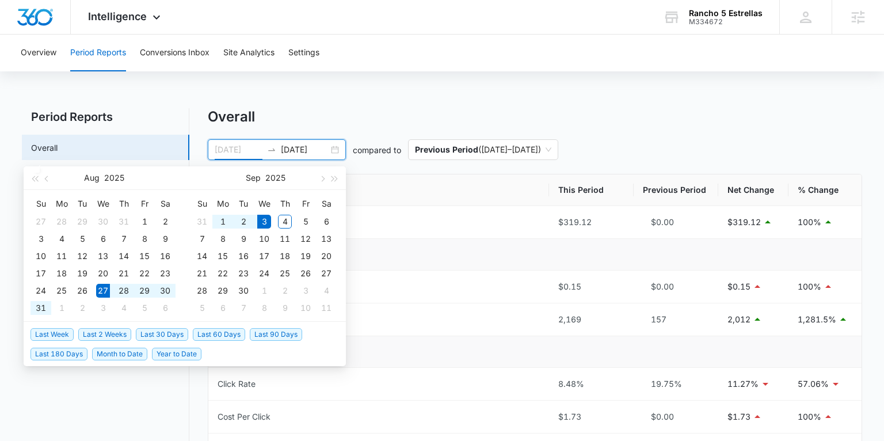
type input "[DATE]"
click at [47, 335] on span "Last Week" at bounding box center [51, 334] width 43 height 13
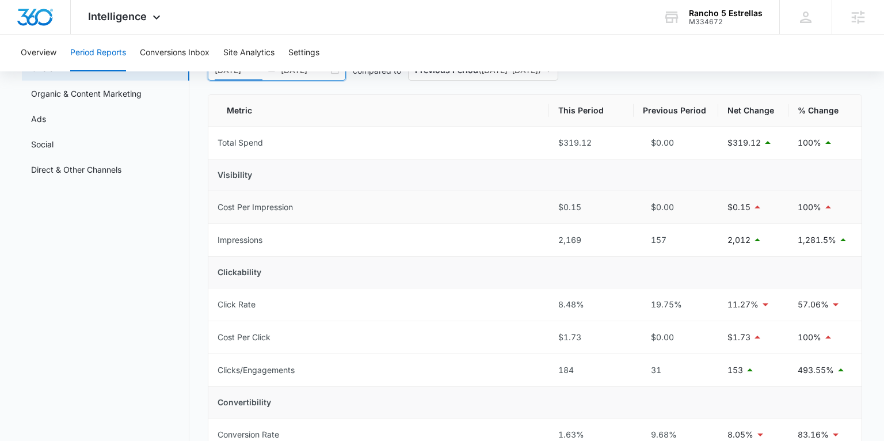
scroll to position [81, 0]
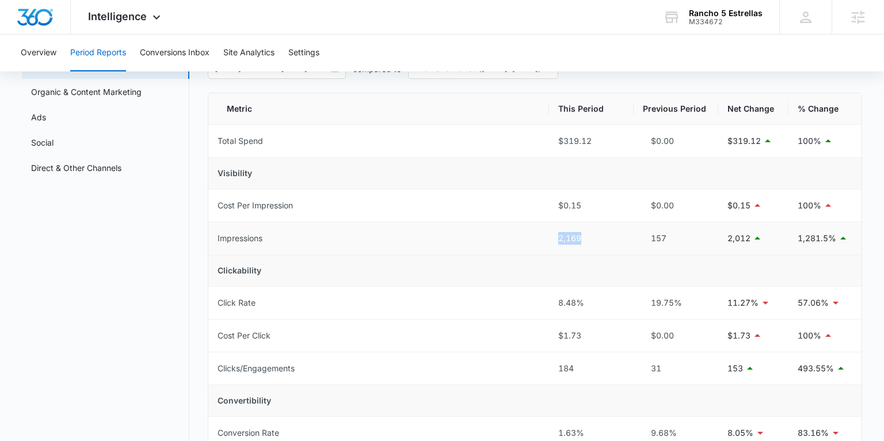
drag, startPoint x: 556, startPoint y: 239, endPoint x: 581, endPoint y: 239, distance: 24.7
click at [581, 239] on td "2,169" at bounding box center [591, 238] width 85 height 33
click at [796, 239] on td "1,281.5%" at bounding box center [824, 238] width 73 height 33
drag, startPoint x: 651, startPoint y: 242, endPoint x: 670, endPoint y: 242, distance: 19.0
click at [670, 242] on div "157" at bounding box center [676, 238] width 66 height 13
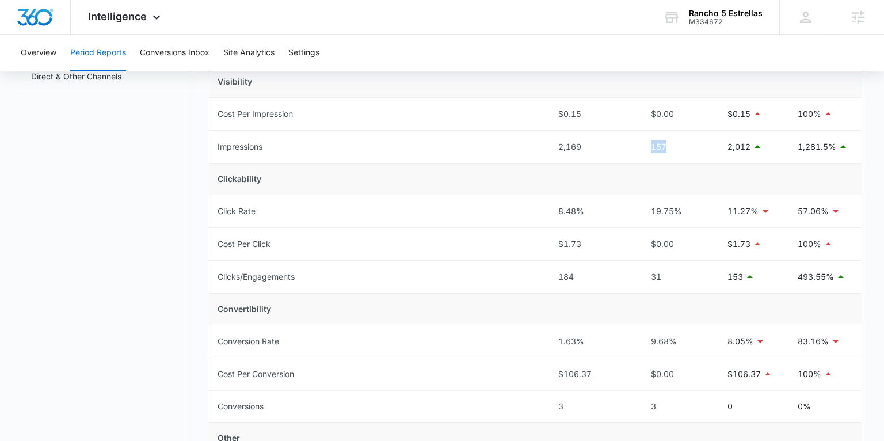
scroll to position [175, 0]
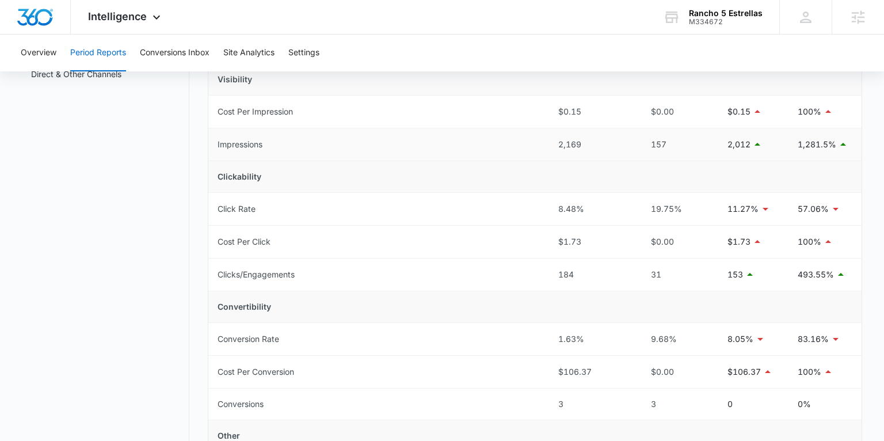
click at [557, 144] on td "2,169" at bounding box center [591, 144] width 85 height 33
drag, startPoint x: 556, startPoint y: 144, endPoint x: 581, endPoint y: 144, distance: 24.7
click at [581, 144] on td "2,169" at bounding box center [591, 144] width 85 height 33
drag, startPoint x: 558, startPoint y: 274, endPoint x: 574, endPoint y: 275, distance: 16.1
click at [574, 275] on div "184" at bounding box center [591, 274] width 66 height 13
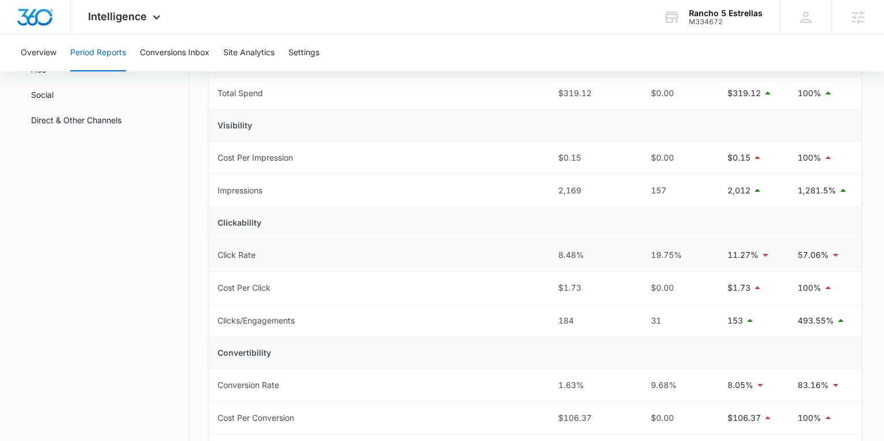
scroll to position [126, 0]
drag, startPoint x: 558, startPoint y: 256, endPoint x: 584, endPoint y: 257, distance: 25.9
click at [584, 257] on div "8.48%" at bounding box center [591, 256] width 66 height 13
click at [573, 267] on td "8.48%" at bounding box center [591, 256] width 85 height 33
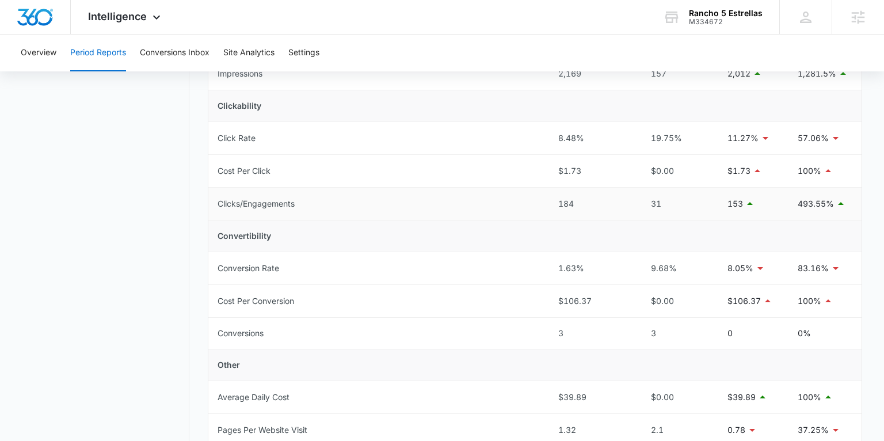
scroll to position [246, 0]
drag, startPoint x: 567, startPoint y: 331, endPoint x: 556, endPoint y: 332, distance: 10.4
click at [556, 332] on td "3" at bounding box center [591, 333] width 85 height 32
drag, startPoint x: 556, startPoint y: 267, endPoint x: 583, endPoint y: 267, distance: 27.6
click at [583, 267] on td "1.63%" at bounding box center [591, 267] width 85 height 33
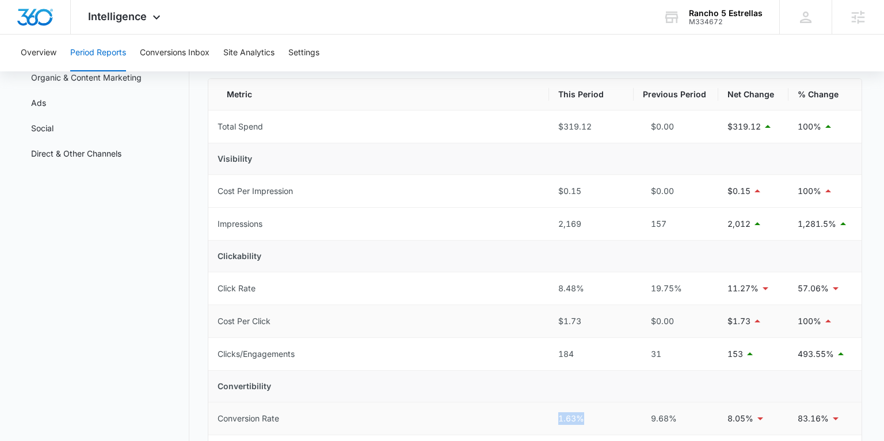
scroll to position [25, 0]
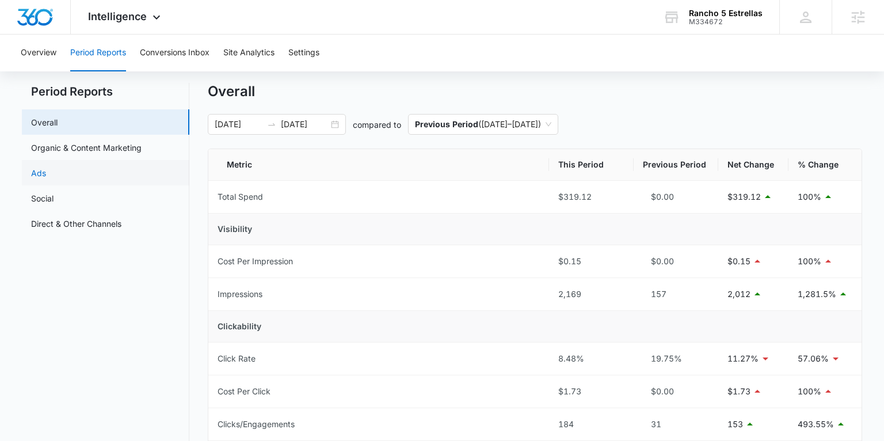
click at [46, 167] on link "Ads" at bounding box center [38, 173] width 15 height 12
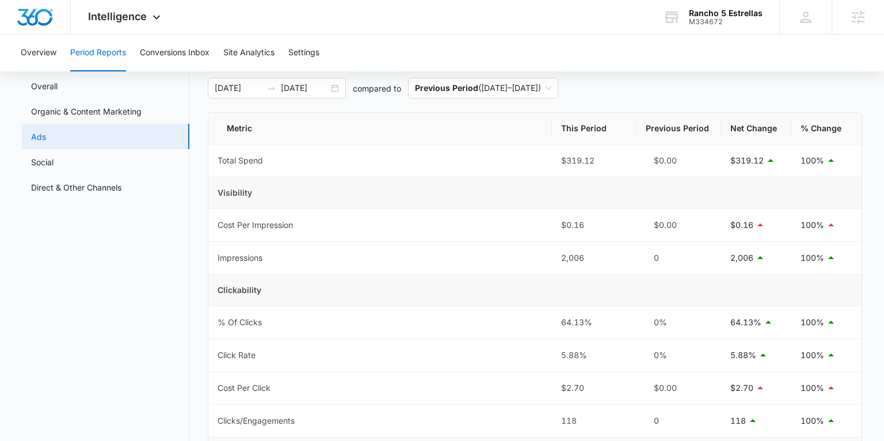
scroll to position [78, 0]
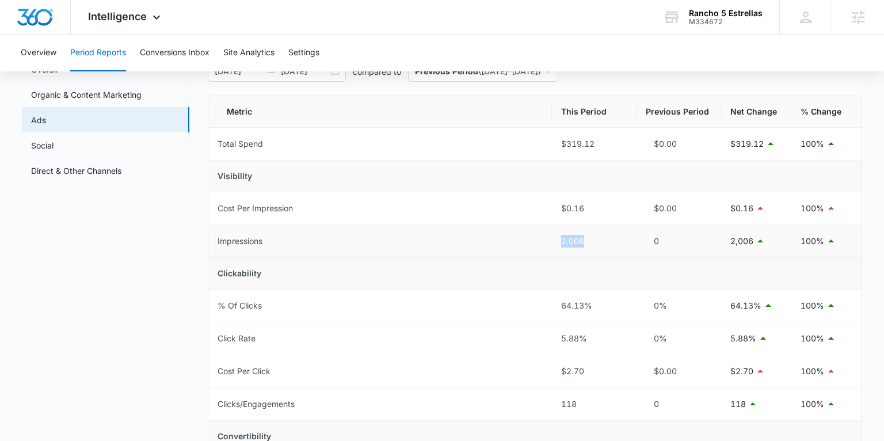
drag, startPoint x: 564, startPoint y: 240, endPoint x: 588, endPoint y: 242, distance: 24.2
click at [588, 242] on td "2,006" at bounding box center [594, 241] width 85 height 33
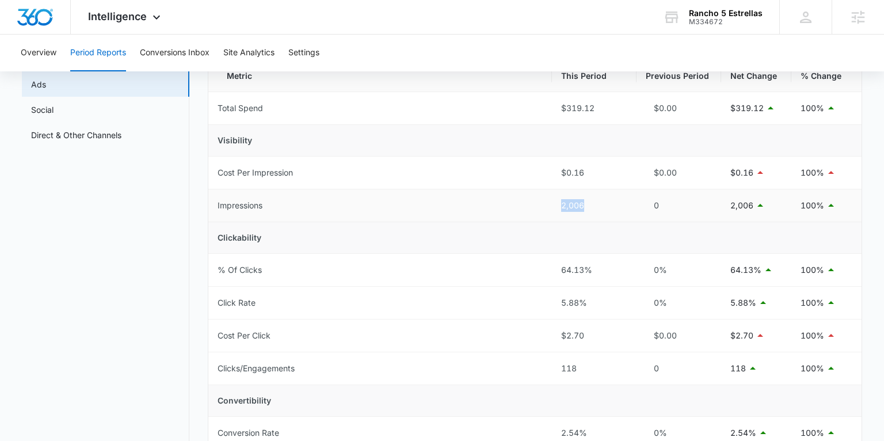
scroll to position [147, 0]
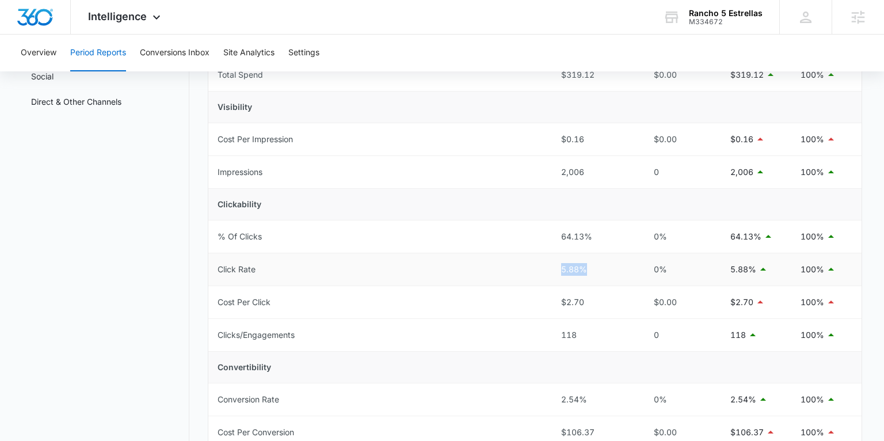
drag, startPoint x: 556, startPoint y: 271, endPoint x: 588, endPoint y: 272, distance: 32.2
click at [588, 272] on td "5.88%" at bounding box center [594, 269] width 85 height 33
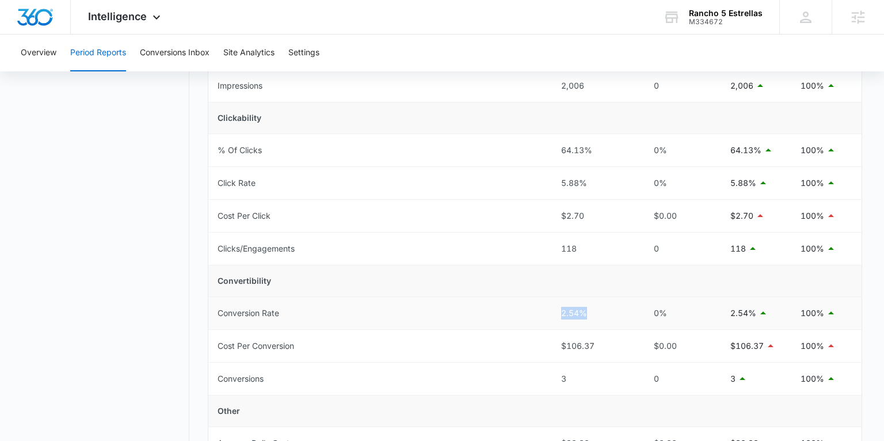
drag, startPoint x: 579, startPoint y: 313, endPoint x: 588, endPoint y: 313, distance: 9.2
click at [588, 313] on td "2.54%" at bounding box center [594, 313] width 85 height 33
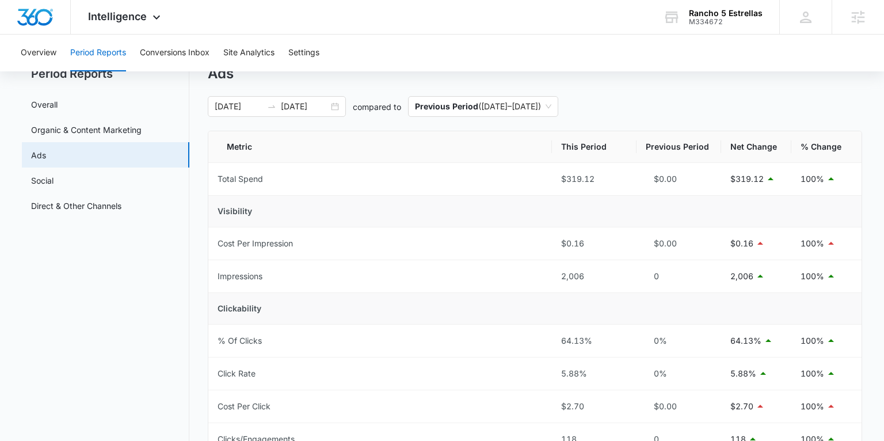
scroll to position [39, 0]
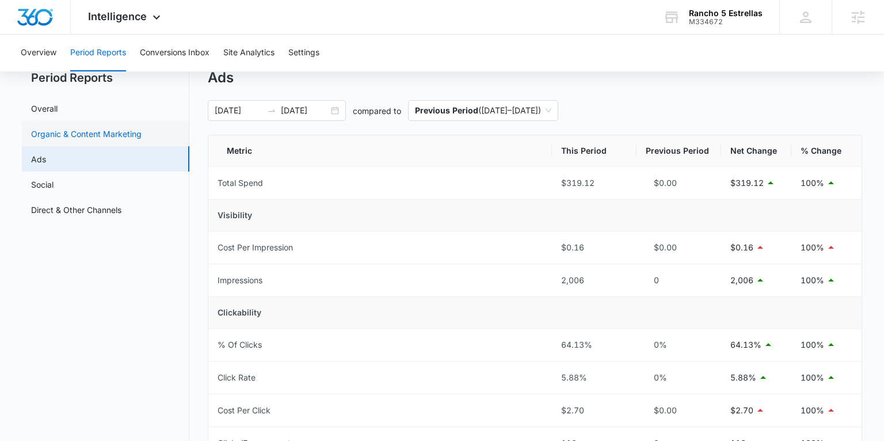
click at [89, 135] on link "Organic & Content Marketing" at bounding box center [86, 134] width 110 height 12
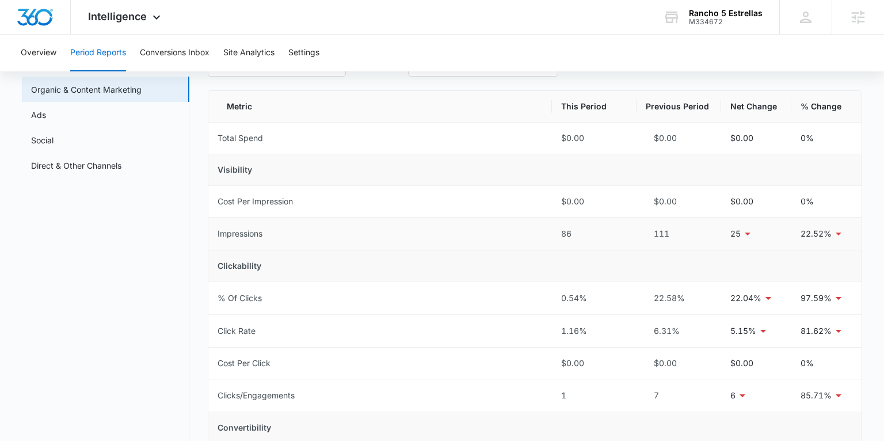
scroll to position [83, 0]
drag, startPoint x: 564, startPoint y: 235, endPoint x: 571, endPoint y: 235, distance: 6.9
click at [571, 235] on div "86" at bounding box center [594, 234] width 66 height 13
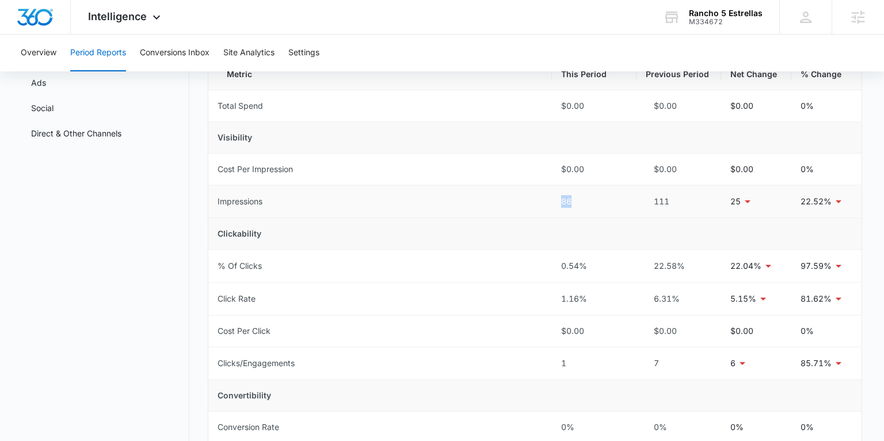
scroll to position [121, 0]
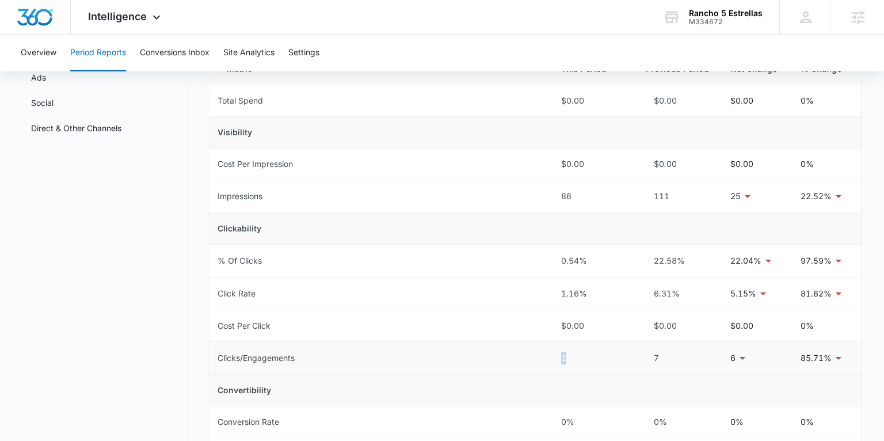
click at [554, 358] on td "1" at bounding box center [594, 358] width 85 height 33
click at [117, 14] on span "Intelligence" at bounding box center [117, 16] width 59 height 12
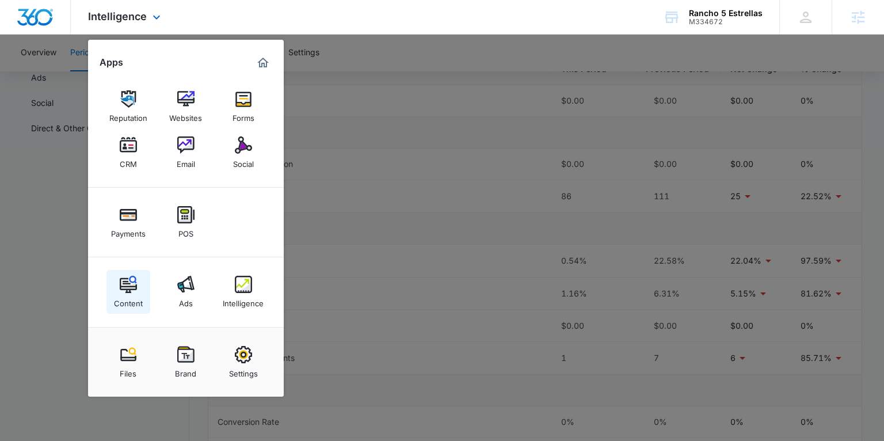
click at [131, 299] on div "Content" at bounding box center [128, 300] width 29 height 15
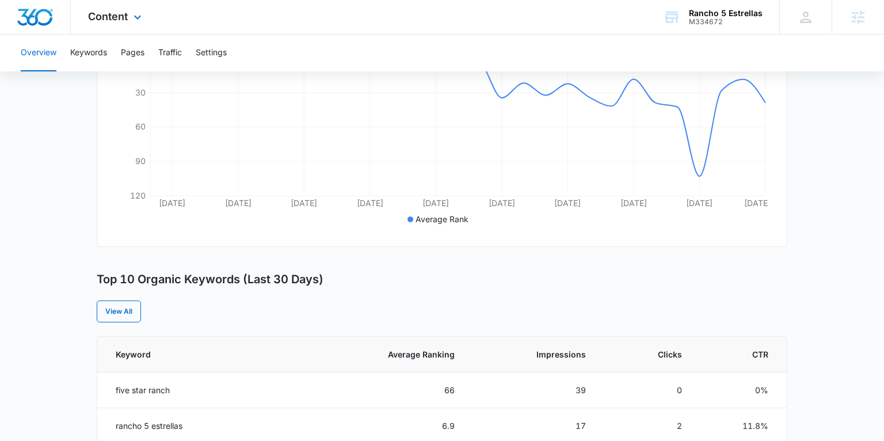
scroll to position [219, 0]
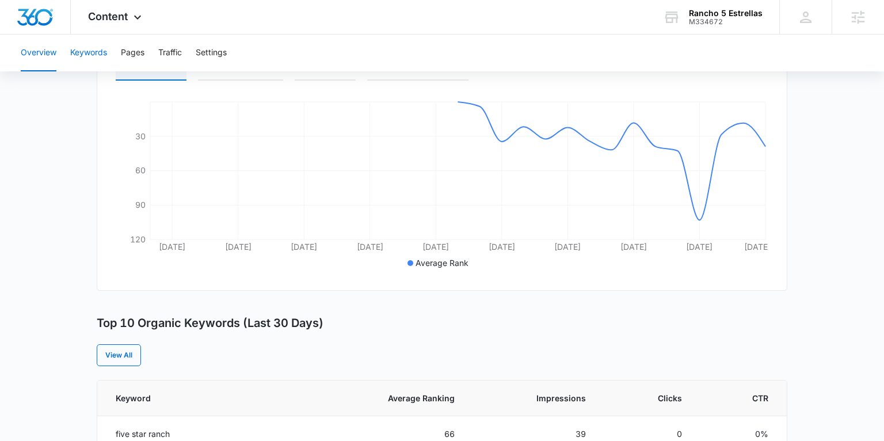
click at [95, 51] on button "Keywords" at bounding box center [88, 53] width 37 height 37
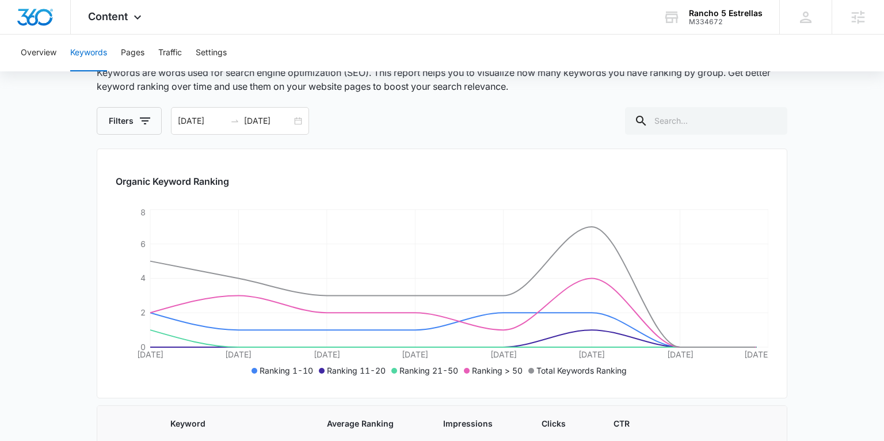
scroll to position [71, 0]
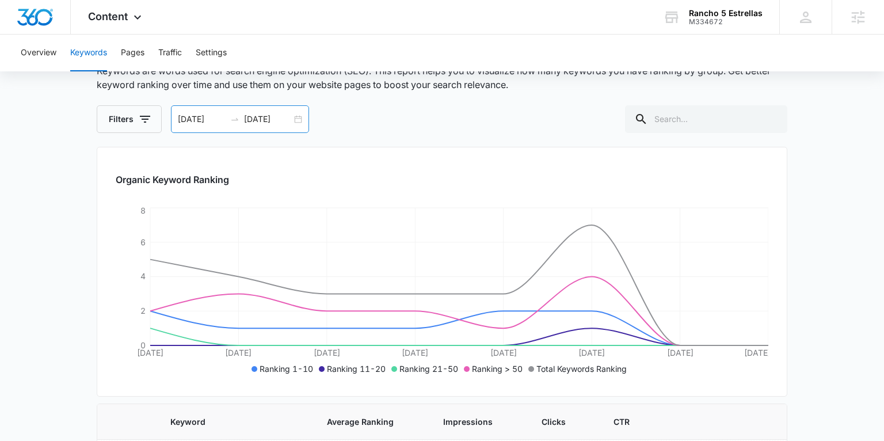
click at [299, 120] on div "08/27/2025 09/03/2025" at bounding box center [240, 119] width 138 height 28
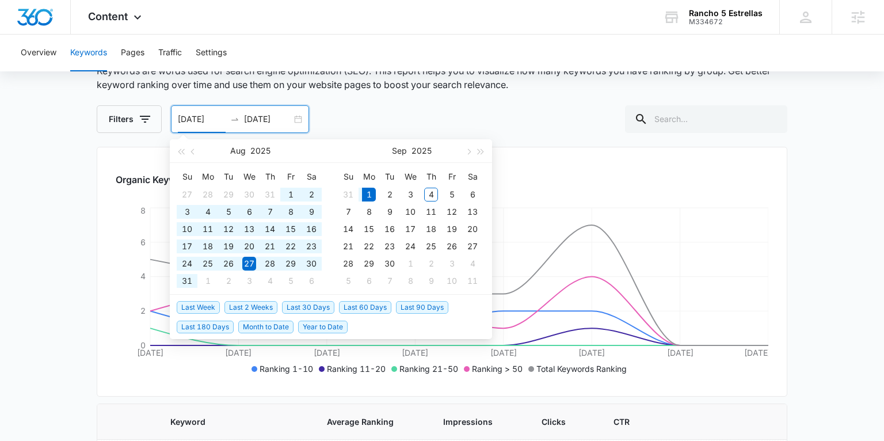
click at [209, 328] on span "Last 180 Days" at bounding box center [205, 326] width 57 height 13
type input "03/05/2025"
type input "09/01/2025"
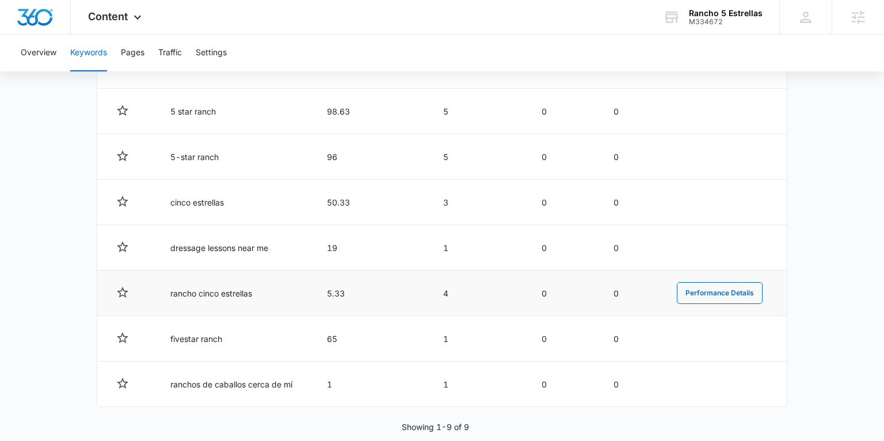
scroll to position [566, 0]
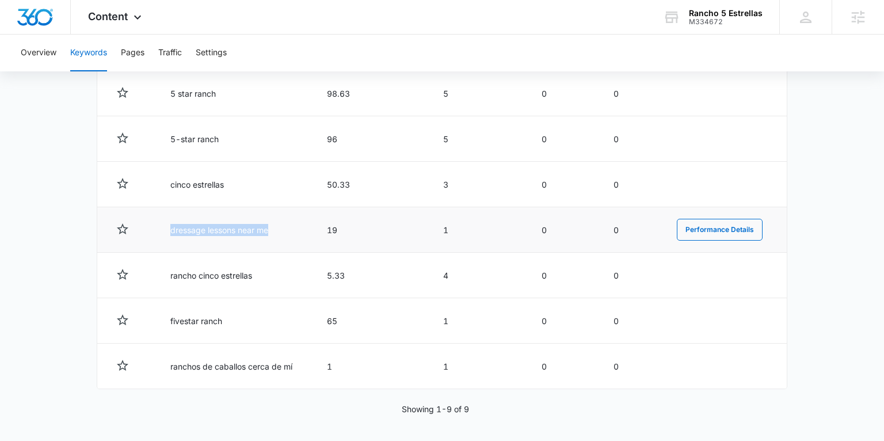
drag, startPoint x: 169, startPoint y: 233, endPoint x: 274, endPoint y: 233, distance: 105.8
click at [274, 233] on td "dressage lessons near me" at bounding box center [234, 229] width 157 height 45
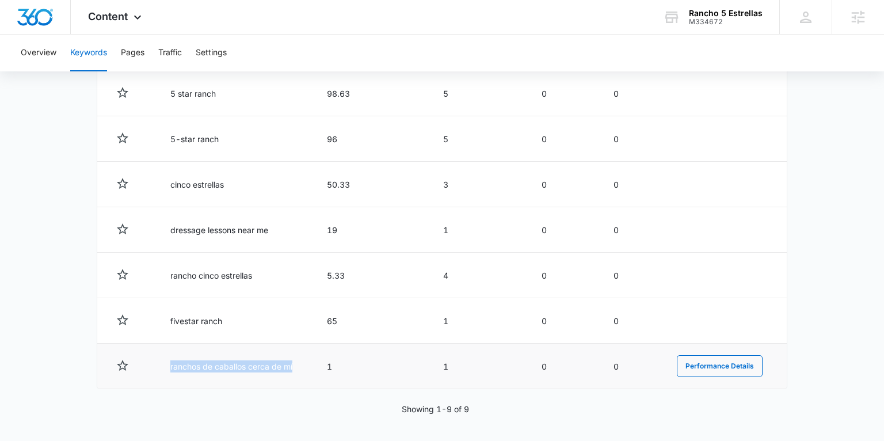
drag, startPoint x: 171, startPoint y: 365, endPoint x: 307, endPoint y: 366, distance: 135.2
click at [307, 366] on td "ranchos de caballos cerca de mí" at bounding box center [234, 365] width 157 height 45
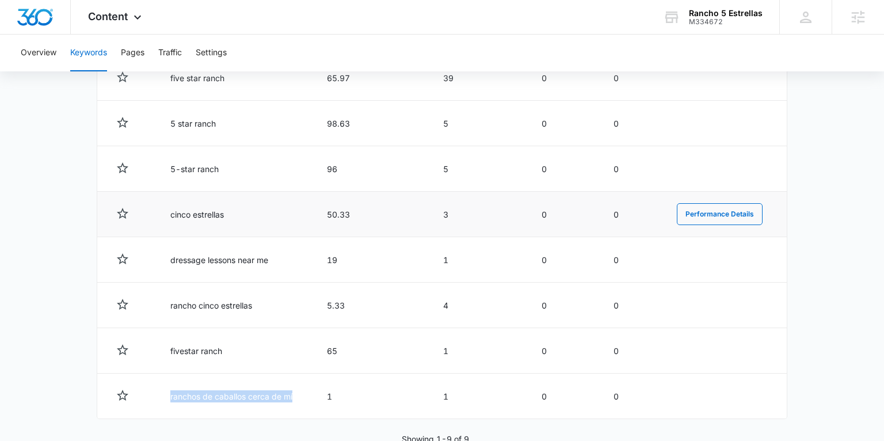
scroll to position [530, 0]
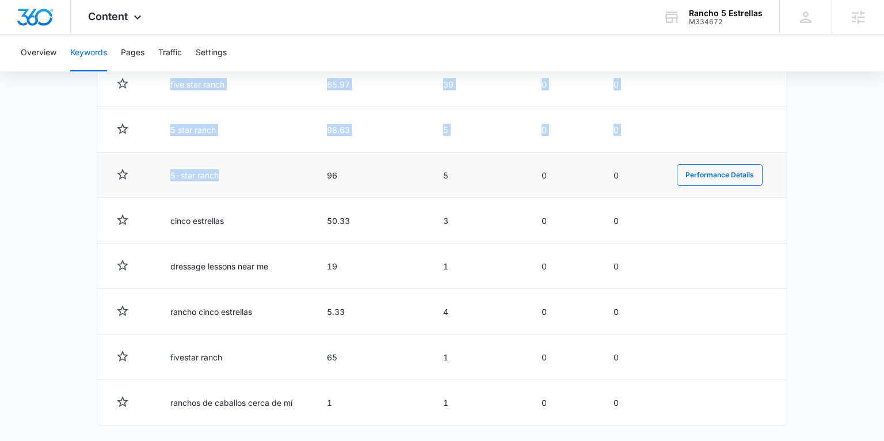
drag, startPoint x: 168, startPoint y: 82, endPoint x: 227, endPoint y: 179, distance: 114.3
click at [227, 179] on tbody "Totals 48.65 76 2 0.03 rancho 5 estrellas 6.94 17 2 0.12 Performance Details fi…" at bounding box center [441, 202] width 689 height 445
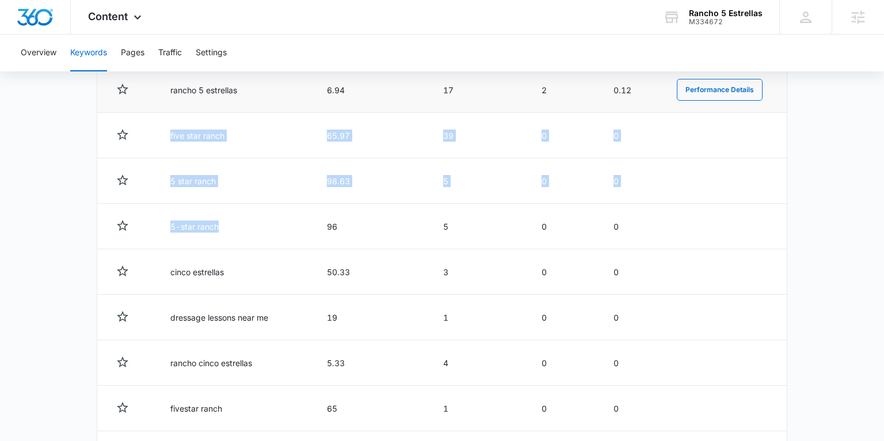
scroll to position [474, 0]
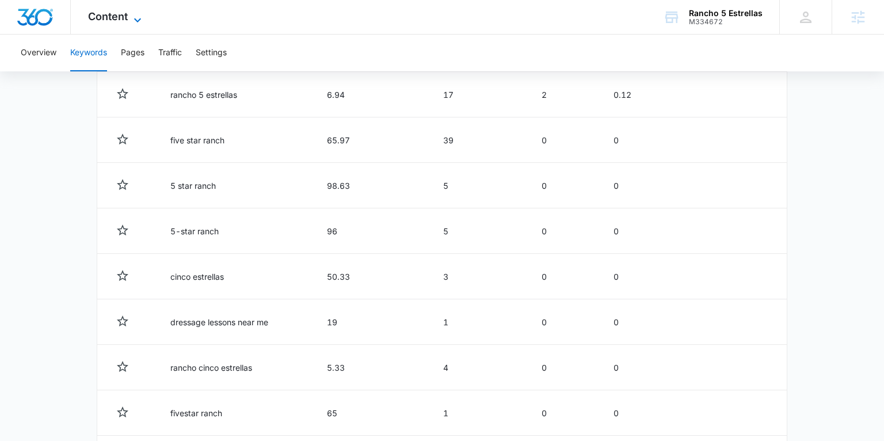
click at [106, 18] on span "Content" at bounding box center [108, 16] width 40 height 12
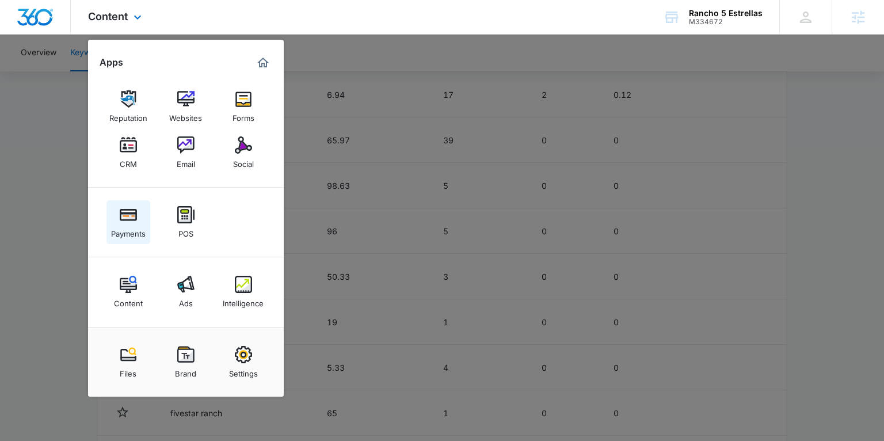
click at [131, 228] on div "Payments" at bounding box center [128, 230] width 35 height 15
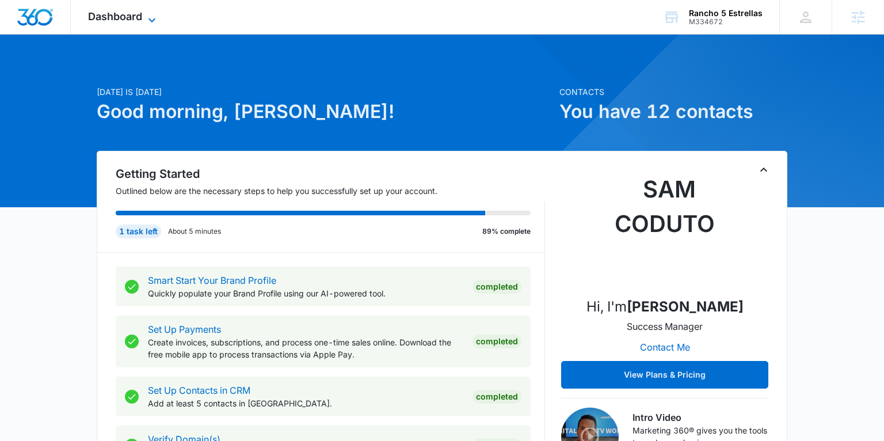
click at [135, 17] on span "Dashboard" at bounding box center [115, 16] width 54 height 12
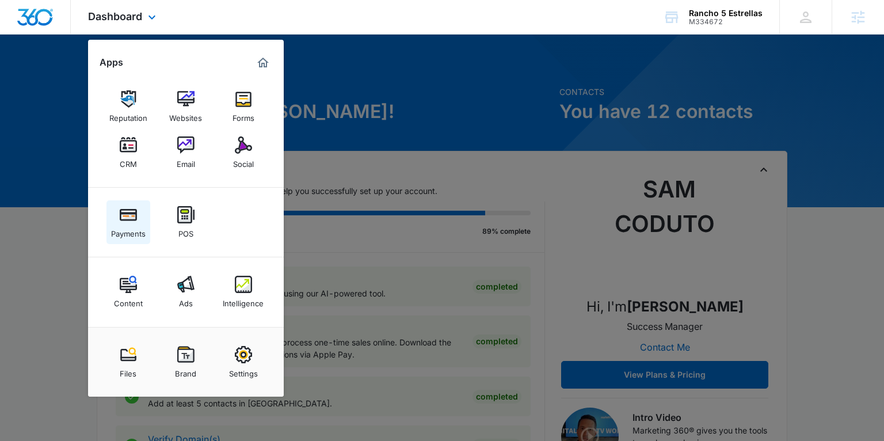
click at [132, 216] on img at bounding box center [128, 214] width 17 height 17
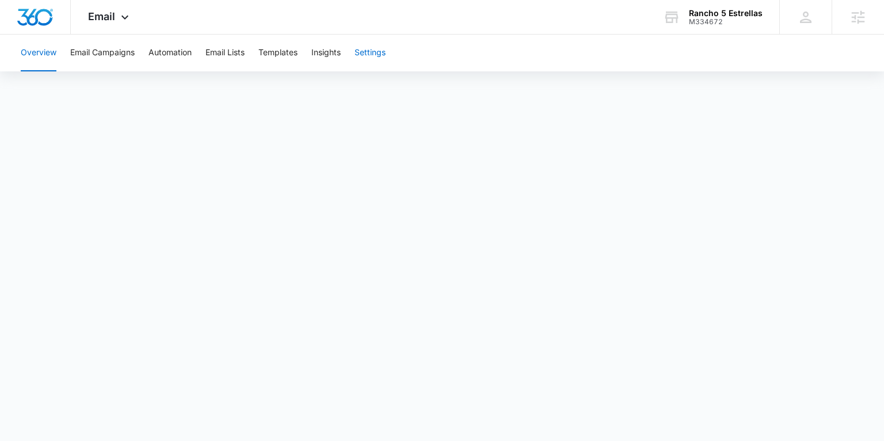
click at [369, 51] on button "Settings" at bounding box center [369, 53] width 31 height 37
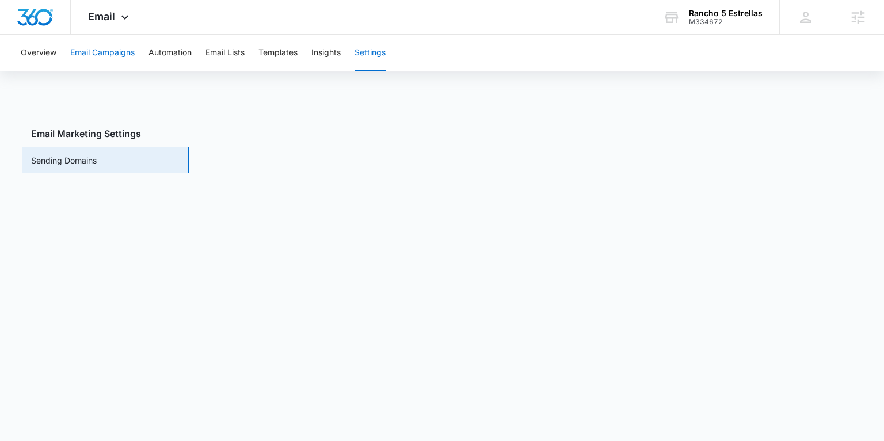
click at [104, 53] on button "Email Campaigns" at bounding box center [102, 53] width 64 height 37
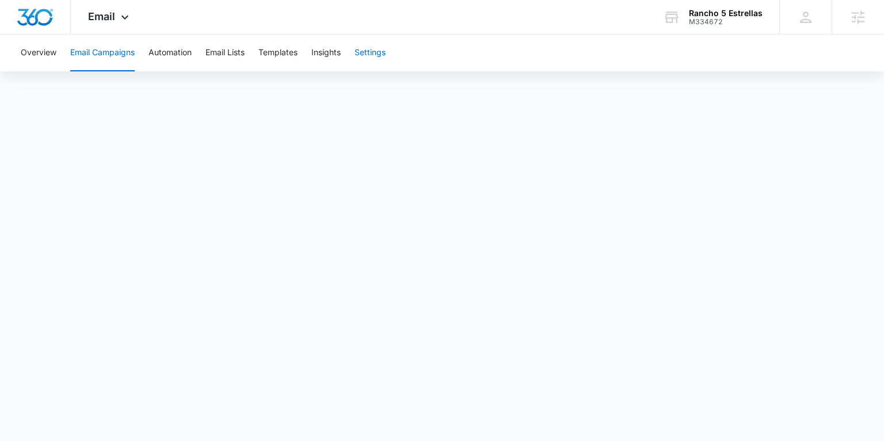
click at [366, 53] on button "Settings" at bounding box center [369, 53] width 31 height 37
